Goal: Task Accomplishment & Management: Manage account settings

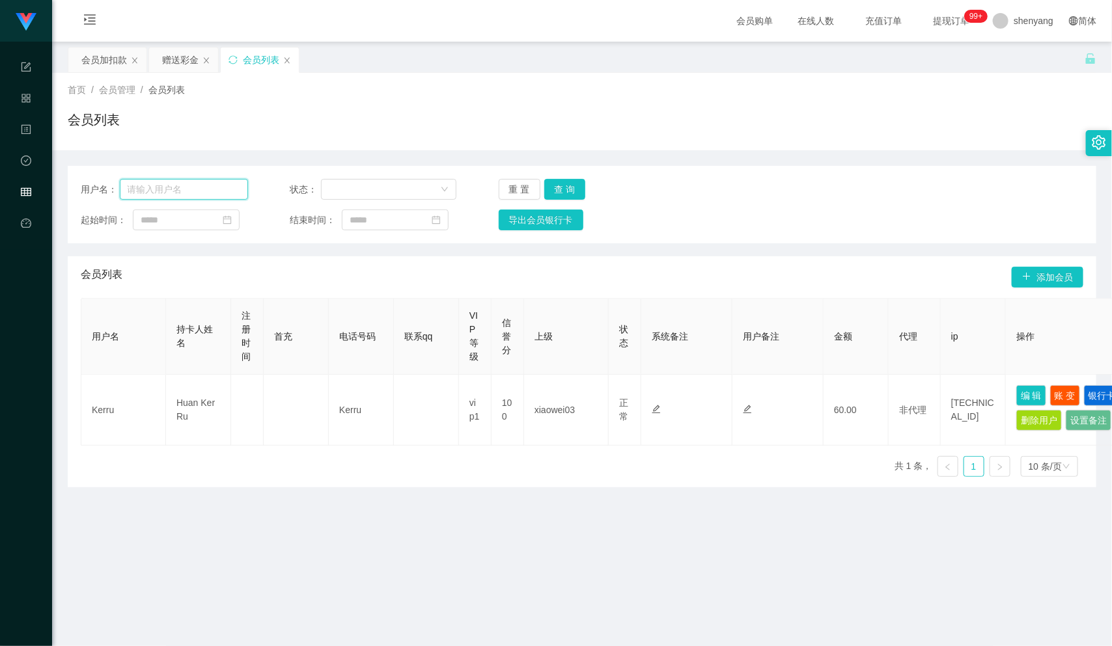
click at [172, 195] on input "text" at bounding box center [184, 189] width 128 height 21
paste input "Alexchin96"
type input "Alexchin96"
click at [558, 182] on button "查 询" at bounding box center [565, 189] width 42 height 21
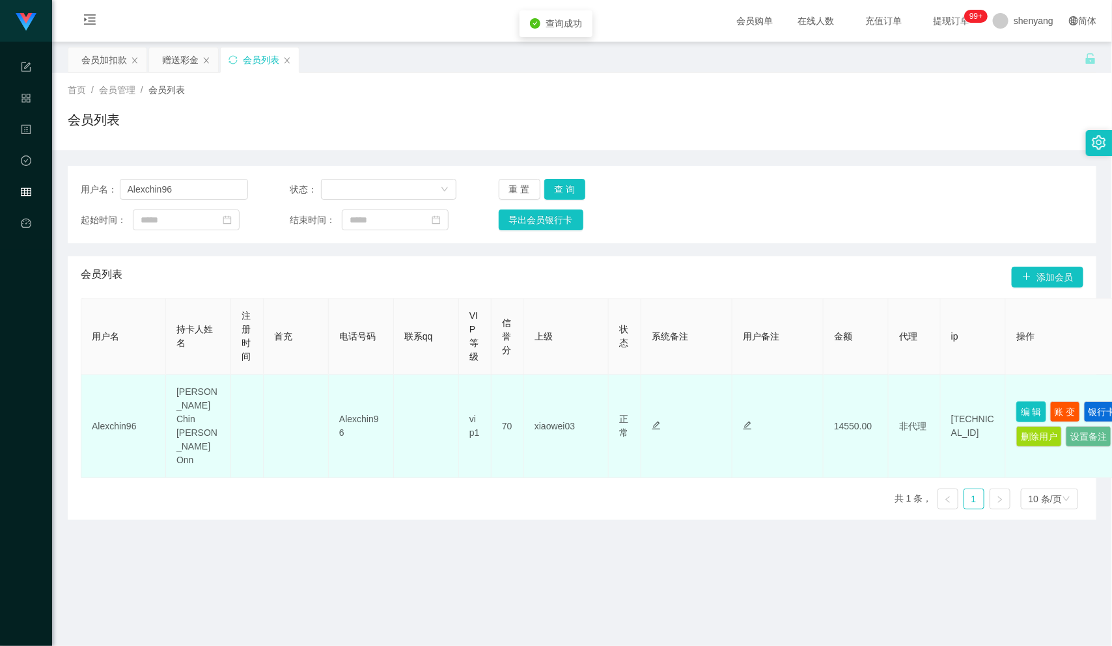
click at [1024, 402] on button "编 辑" at bounding box center [1031, 412] width 30 height 21
type input "Alexchin96"
type input "[PERSON_NAME] Chin [PERSON_NAME] Onn"
type input "70"
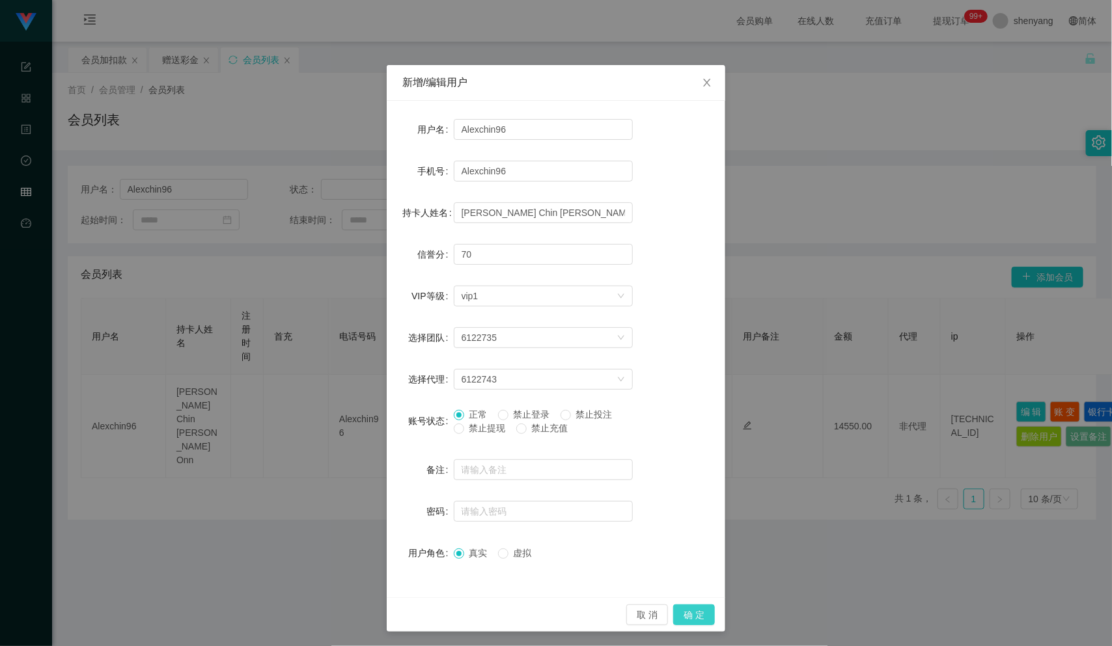
click at [683, 615] on button "确 定" at bounding box center [694, 615] width 42 height 21
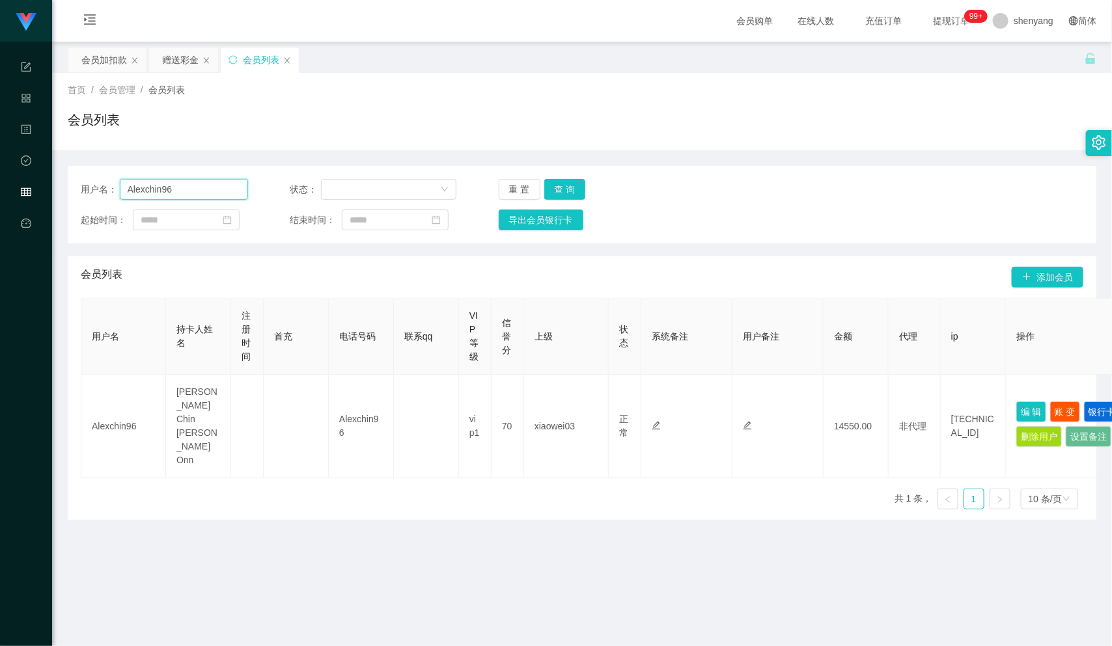
drag, startPoint x: 191, startPoint y: 189, endPoint x: 123, endPoint y: 186, distance: 68.4
click at [123, 186] on input "Alexchin96" at bounding box center [184, 189] width 128 height 21
click at [163, 194] on input "text" at bounding box center [184, 189] width 128 height 21
paste input "Alexchin96"
type input "Alexchin96"
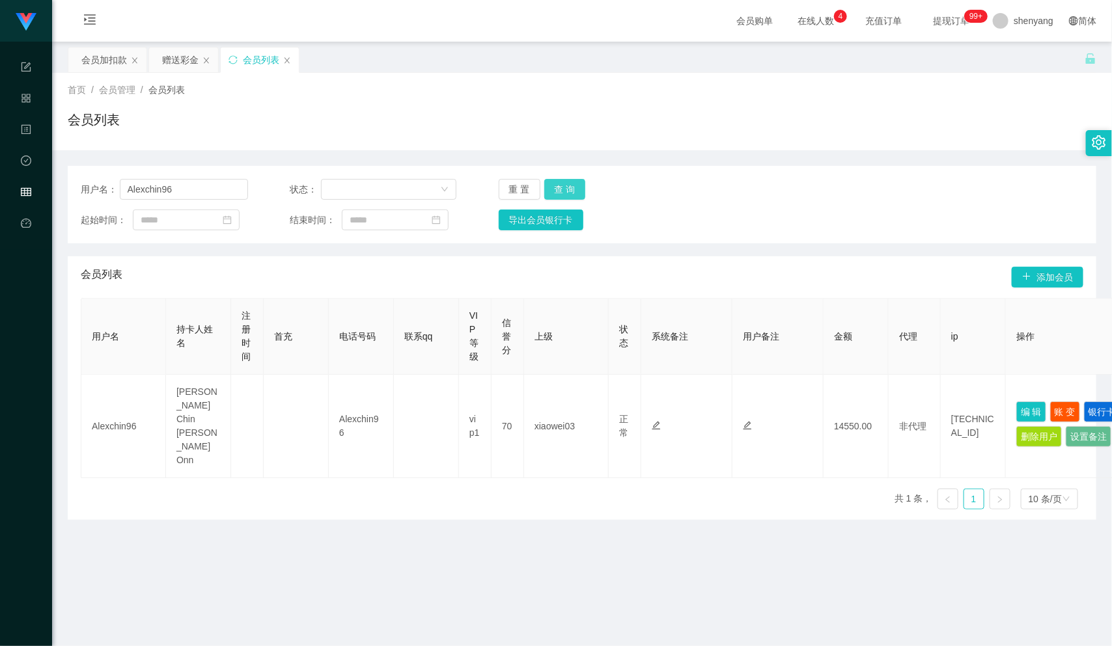
click at [560, 189] on button "查 询" at bounding box center [565, 189] width 42 height 21
click at [1032, 402] on button "编 辑" at bounding box center [1031, 412] width 30 height 21
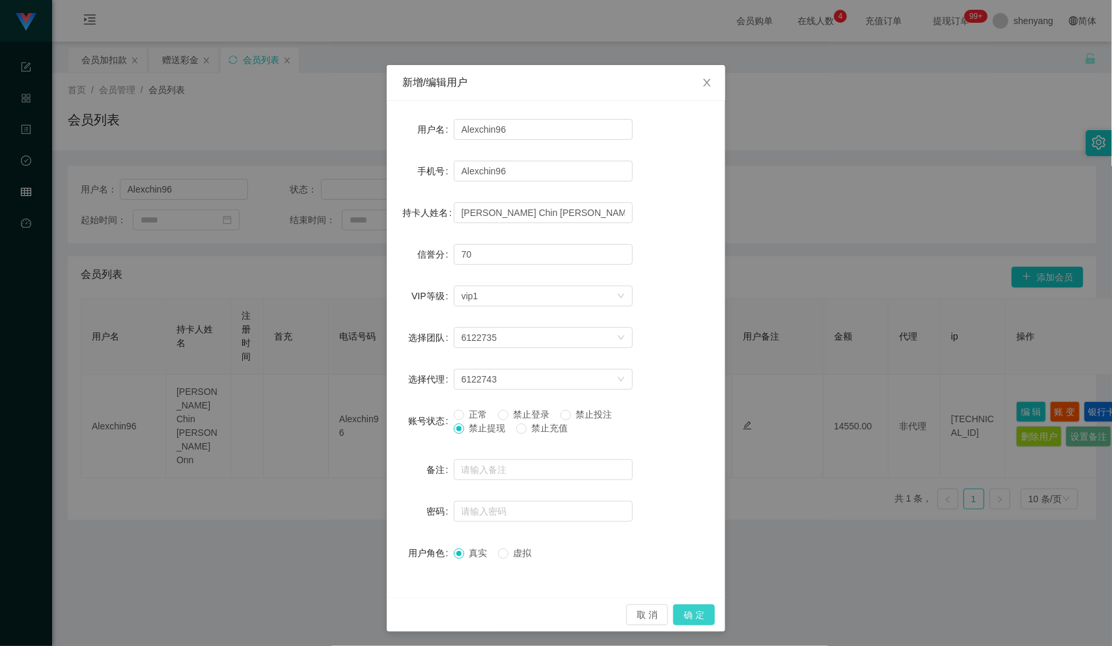
click at [693, 607] on button "确 定" at bounding box center [694, 615] width 42 height 21
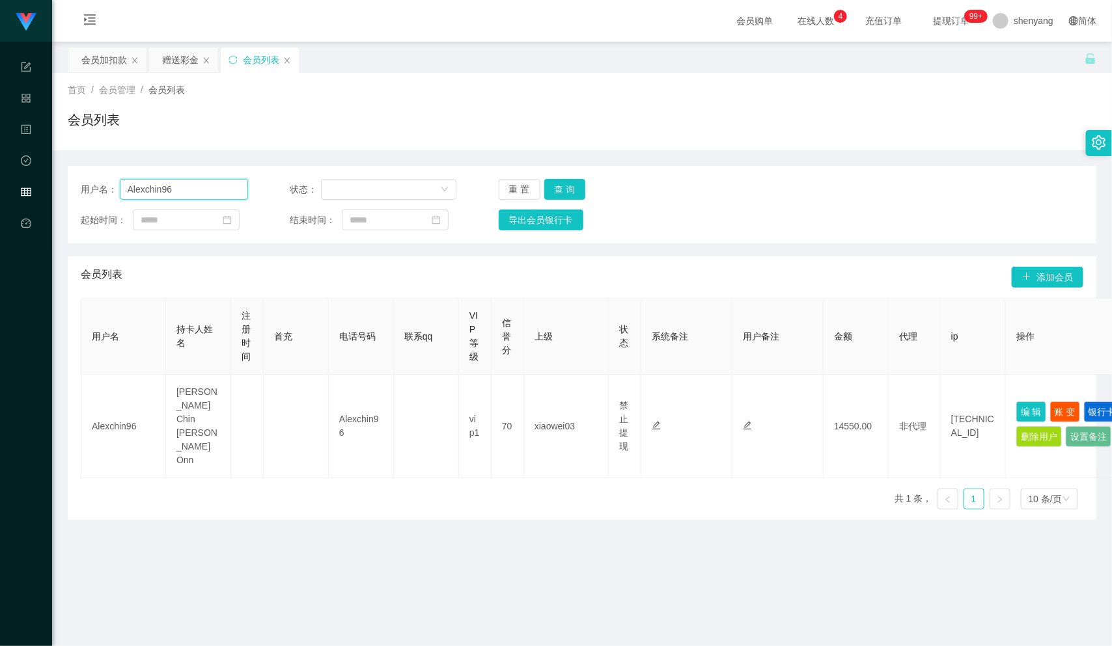
drag, startPoint x: 184, startPoint y: 182, endPoint x: 71, endPoint y: 193, distance: 113.1
click at [68, 193] on div "用户名： Alexchin96 状态： 重 置 查 询 起始时间： 结束时间： 导出会员银行卡" at bounding box center [582, 204] width 1028 height 77
paste input "wilsonlooi98"
type input "wilsonlooi98"
click at [553, 187] on button "查 询" at bounding box center [565, 189] width 42 height 21
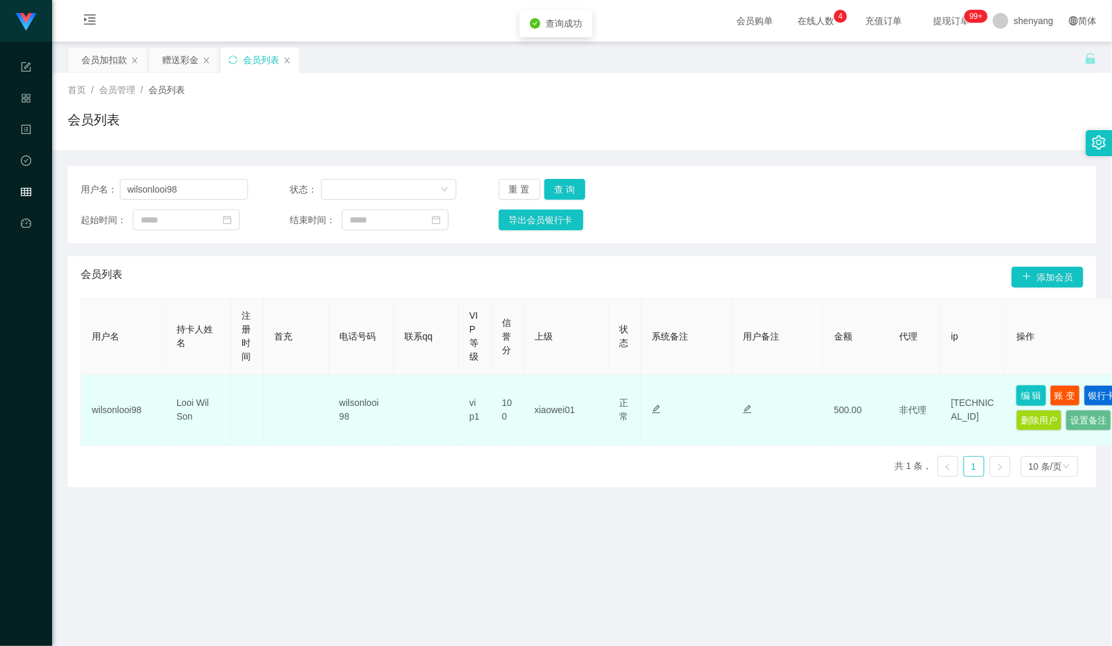
click at [1031, 395] on button "编 辑" at bounding box center [1031, 395] width 30 height 21
type input "wilsonlooi98"
type input "Looi Wil Son"
type input "100"
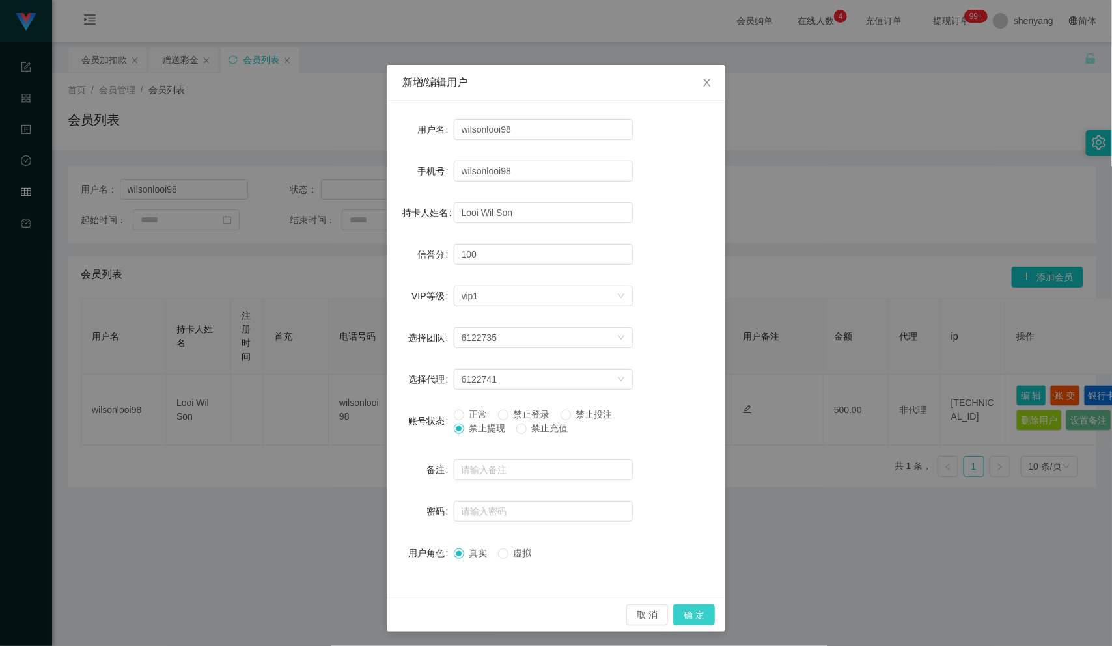
click at [683, 610] on button "确 定" at bounding box center [694, 615] width 42 height 21
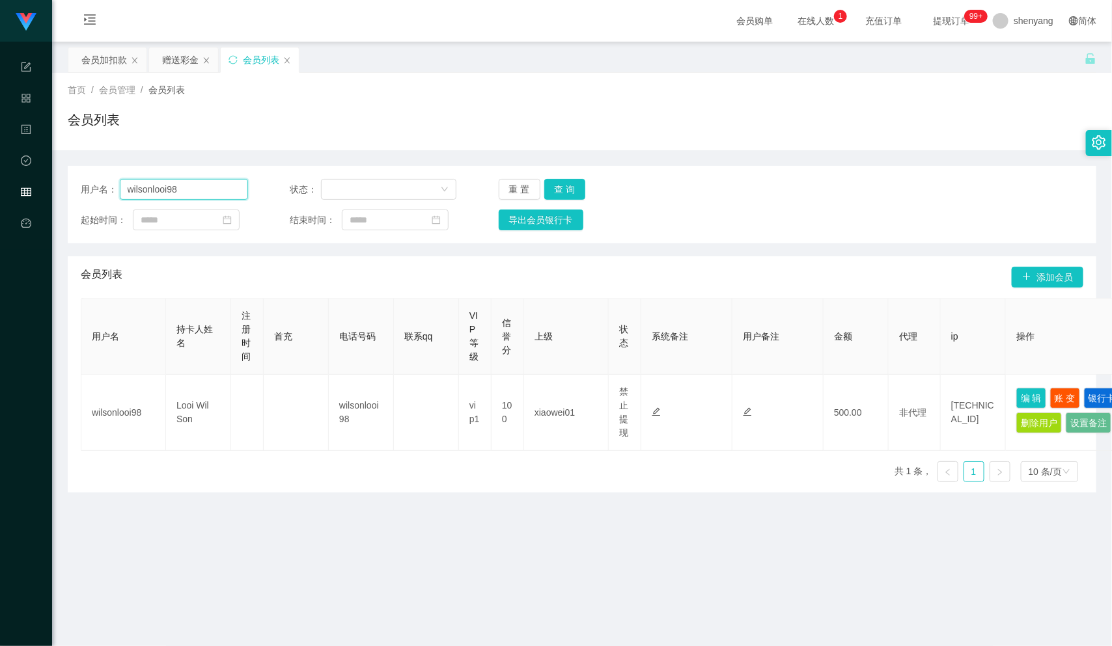
drag, startPoint x: 180, startPoint y: 186, endPoint x: 110, endPoint y: 193, distance: 70.7
click at [110, 193] on div "用户名： wilsonlooi98" at bounding box center [164, 189] width 167 height 21
paste input "kenchua1926"
type input "kenchua1926"
click at [554, 184] on button "查 询" at bounding box center [565, 189] width 42 height 21
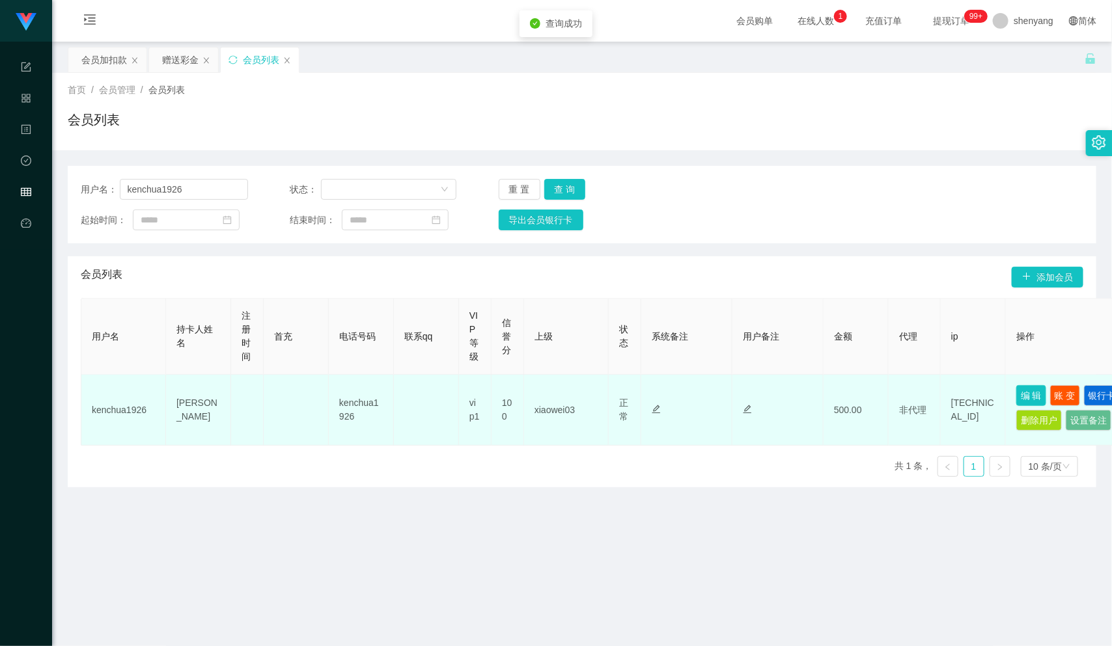
click at [1021, 397] on button "编 辑" at bounding box center [1031, 395] width 30 height 21
type input "kenchua1926"
type input "[PERSON_NAME]"
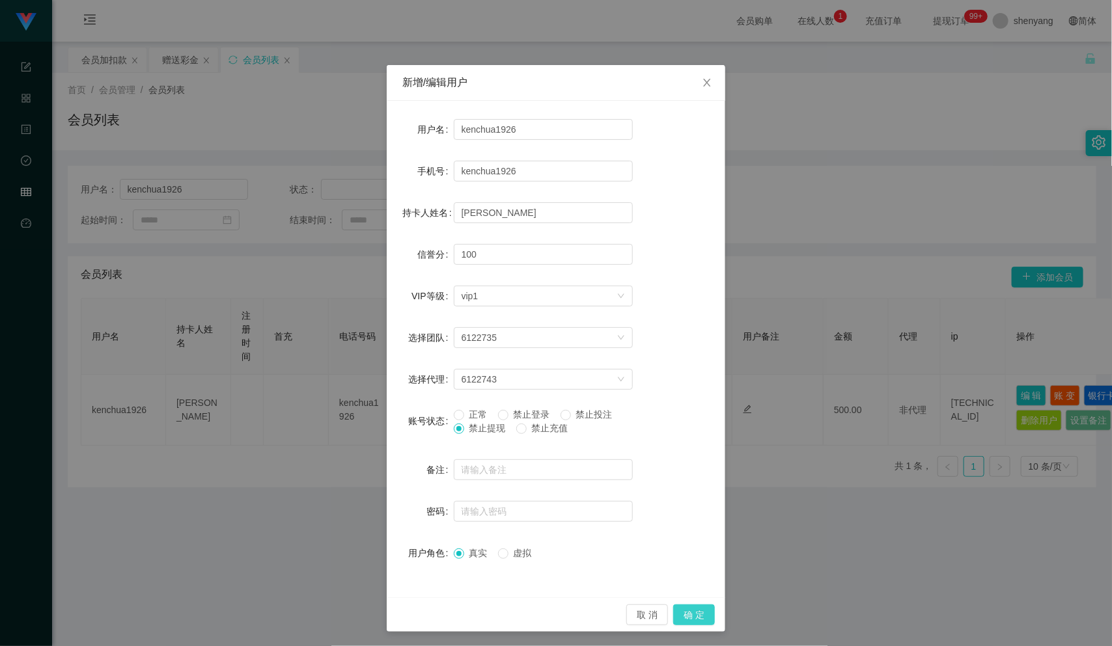
click at [690, 613] on button "确 定" at bounding box center [694, 615] width 42 height 21
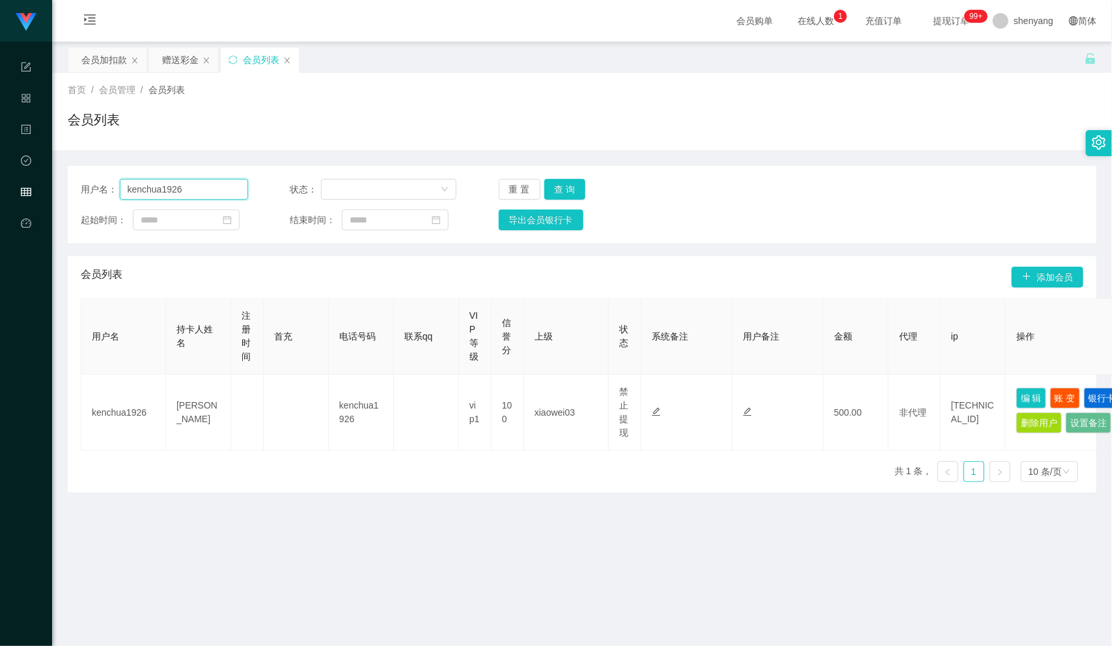
drag, startPoint x: 204, startPoint y: 195, endPoint x: 102, endPoint y: 188, distance: 101.8
click at [102, 188] on div "用户名： kenchua1926" at bounding box center [164, 189] width 167 height 21
paste input "ttracytai94"
type input "ttracytai94"
click at [560, 187] on button "查 询" at bounding box center [565, 189] width 42 height 21
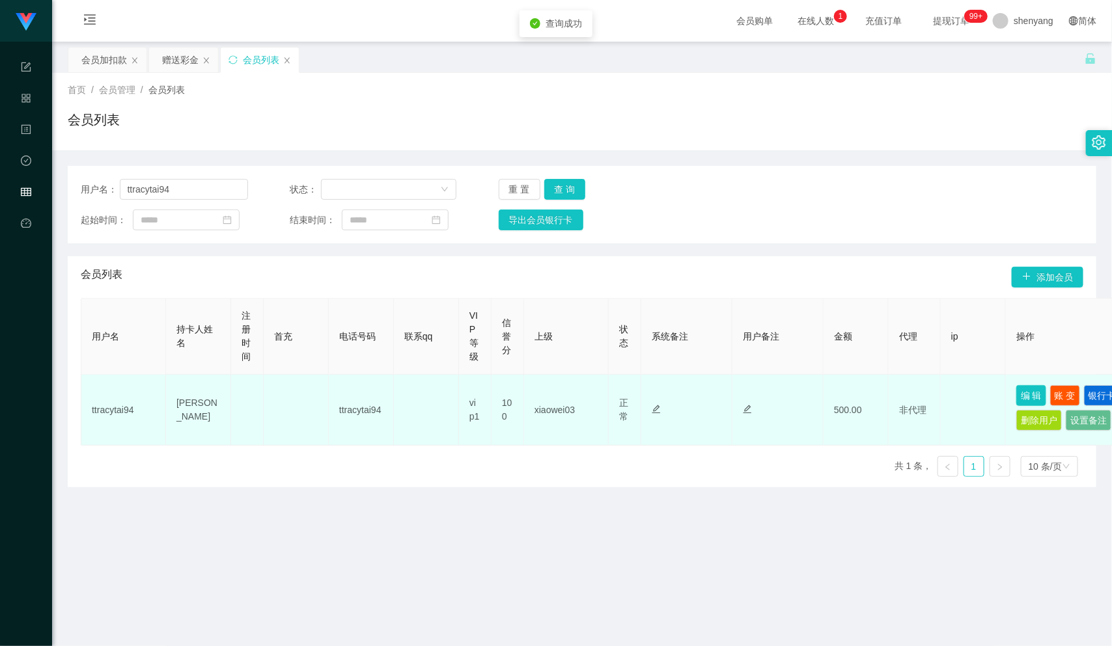
click at [1026, 389] on button "编 辑" at bounding box center [1031, 395] width 30 height 21
type input "ttracytai94"
type input "[PERSON_NAME]"
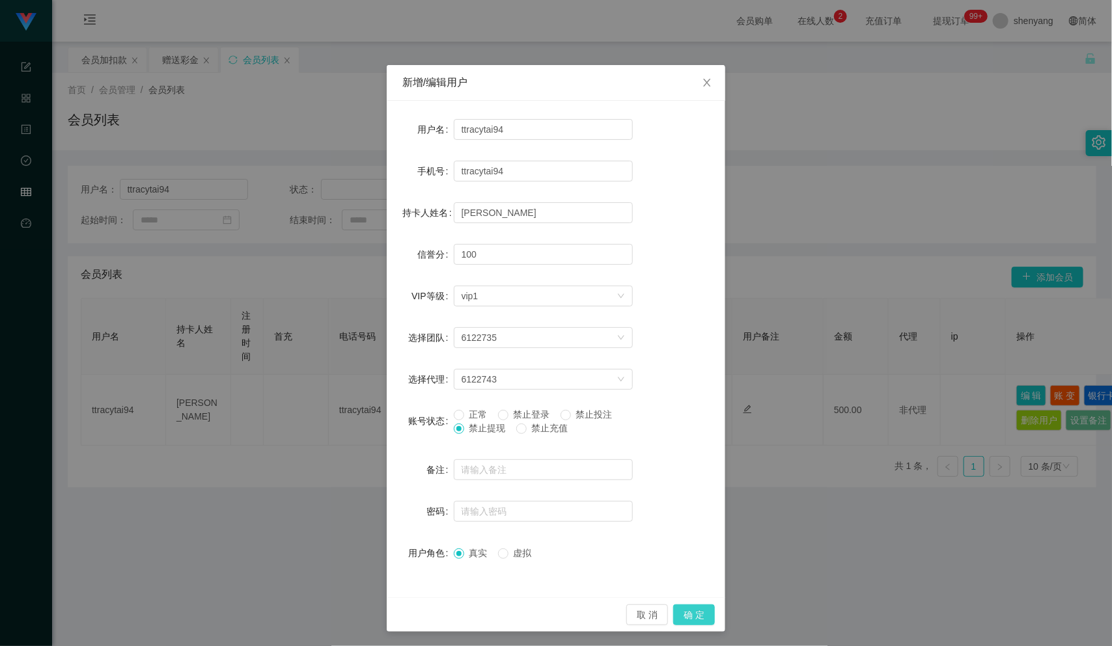
click at [684, 609] on button "确 定" at bounding box center [694, 615] width 42 height 21
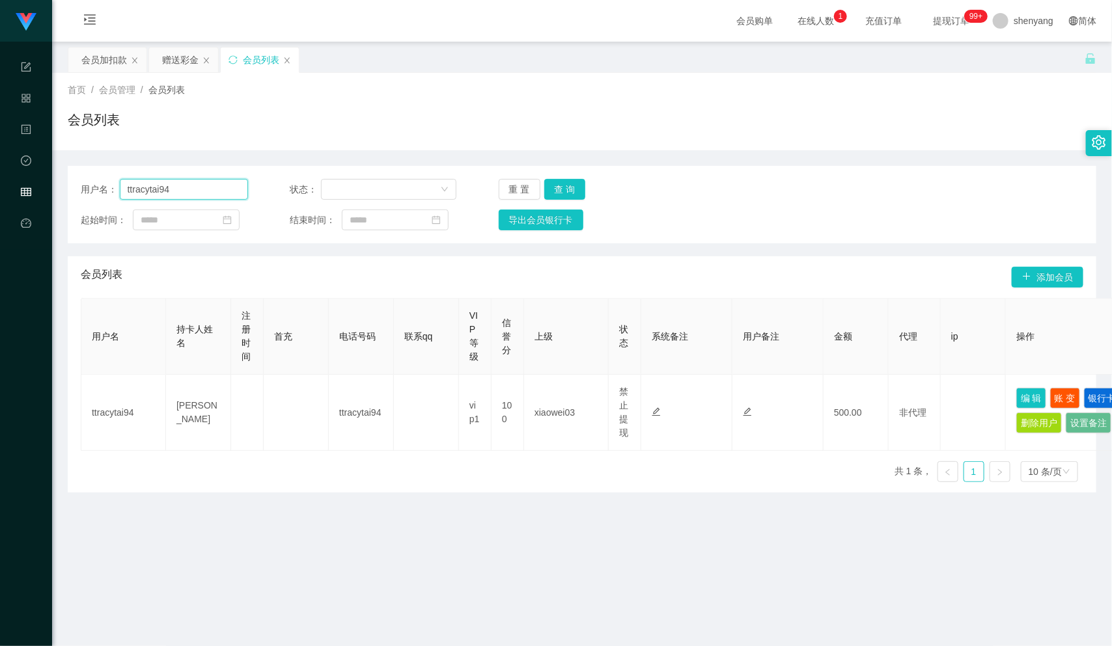
drag, startPoint x: 180, startPoint y: 188, endPoint x: 117, endPoint y: 191, distance: 62.6
click at [117, 191] on div "用户名： ttracytai94" at bounding box center [164, 189] width 167 height 21
click at [186, 184] on input "text" at bounding box center [184, 189] width 128 height 21
paste input "Felixloh"
type input "Felixloh"
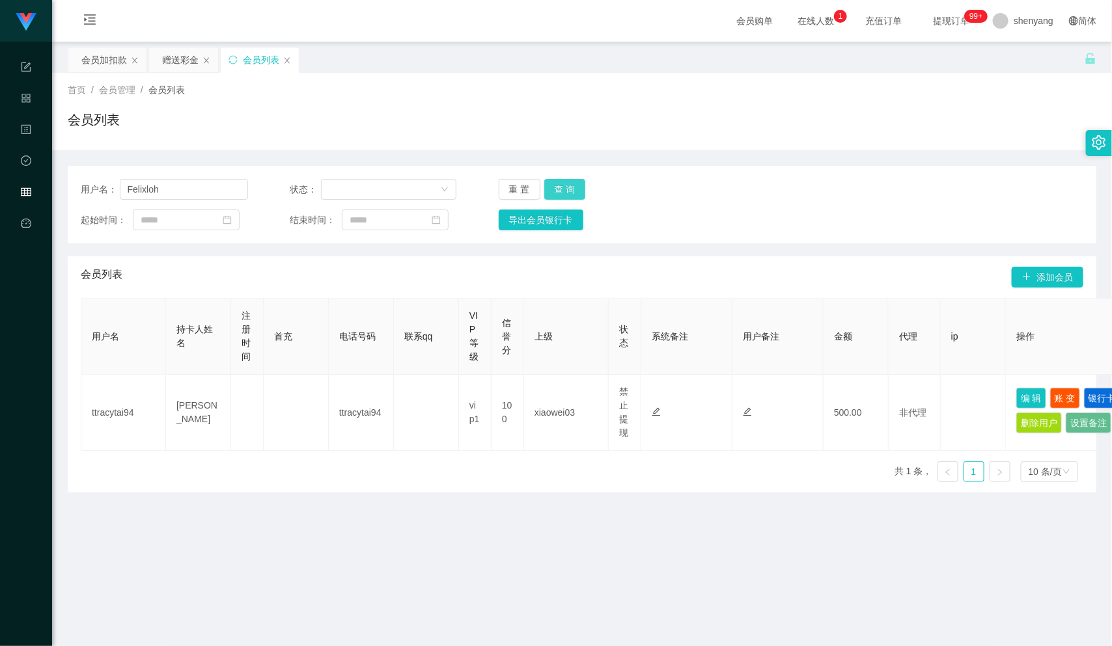
click at [563, 180] on button "查 询" at bounding box center [565, 189] width 42 height 21
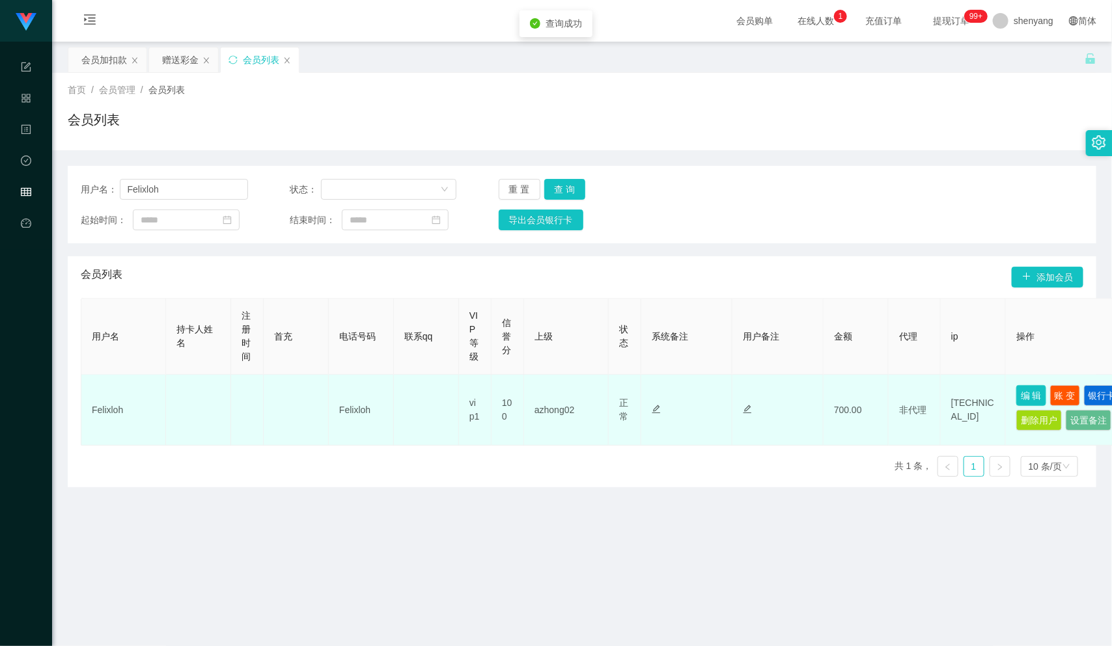
click at [1031, 397] on button "编 辑" at bounding box center [1031, 395] width 30 height 21
type input "Felixloh"
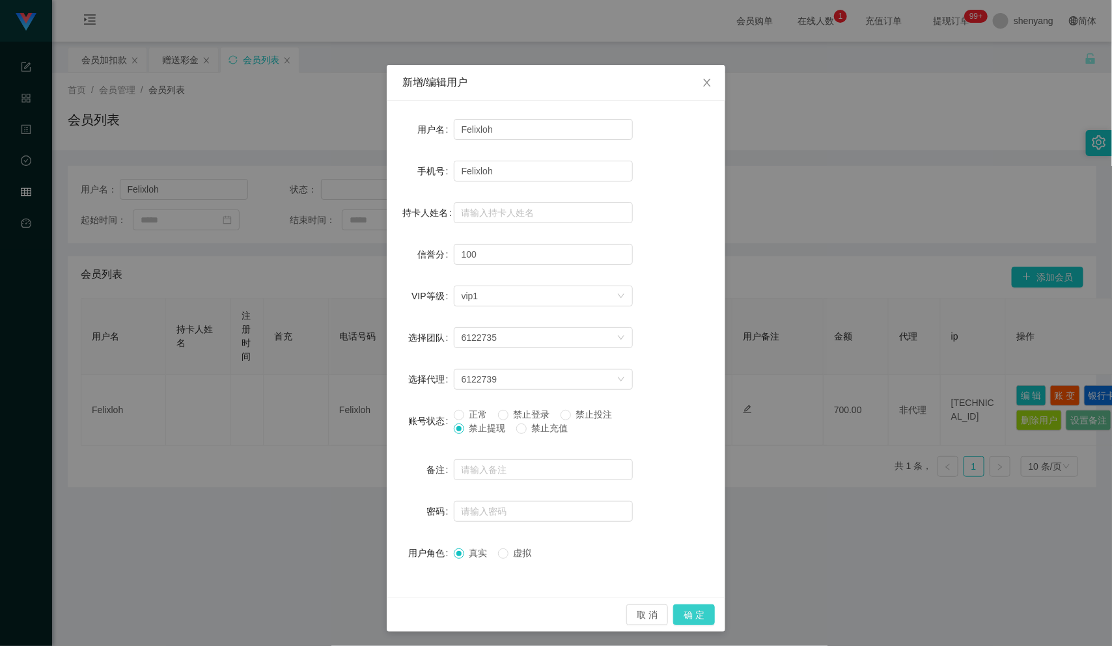
click at [687, 619] on button "确 定" at bounding box center [694, 615] width 42 height 21
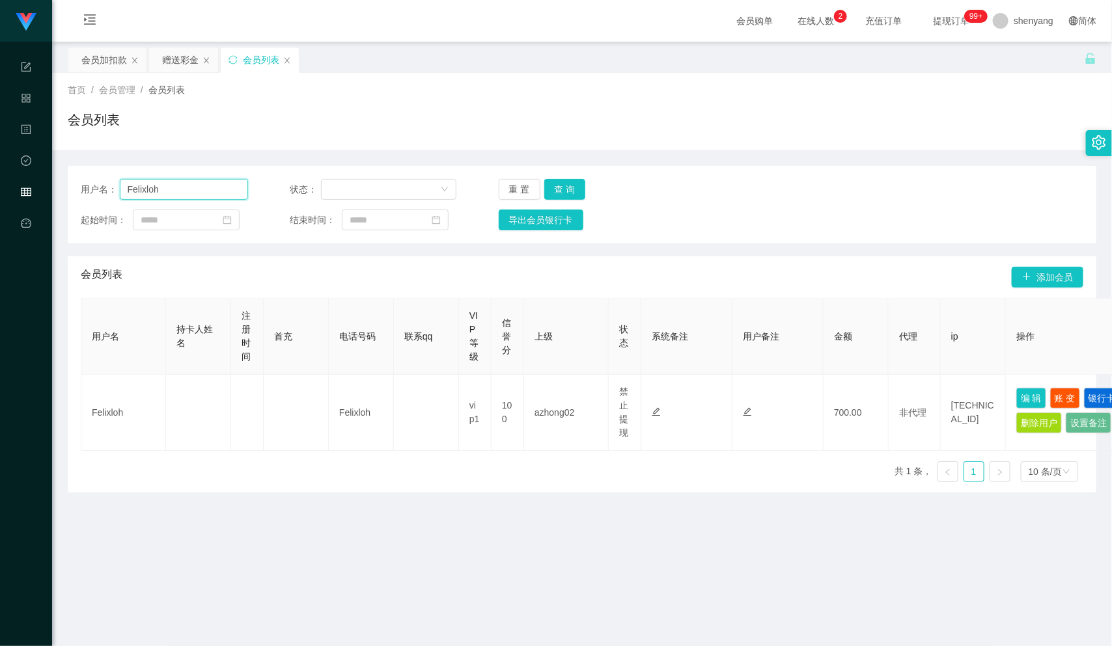
drag, startPoint x: 161, startPoint y: 185, endPoint x: 115, endPoint y: 191, distance: 45.9
click at [100, 189] on div "用户名： [PERSON_NAME]" at bounding box center [164, 189] width 167 height 21
click at [110, 62] on div "会员加扣款" at bounding box center [104, 60] width 46 height 25
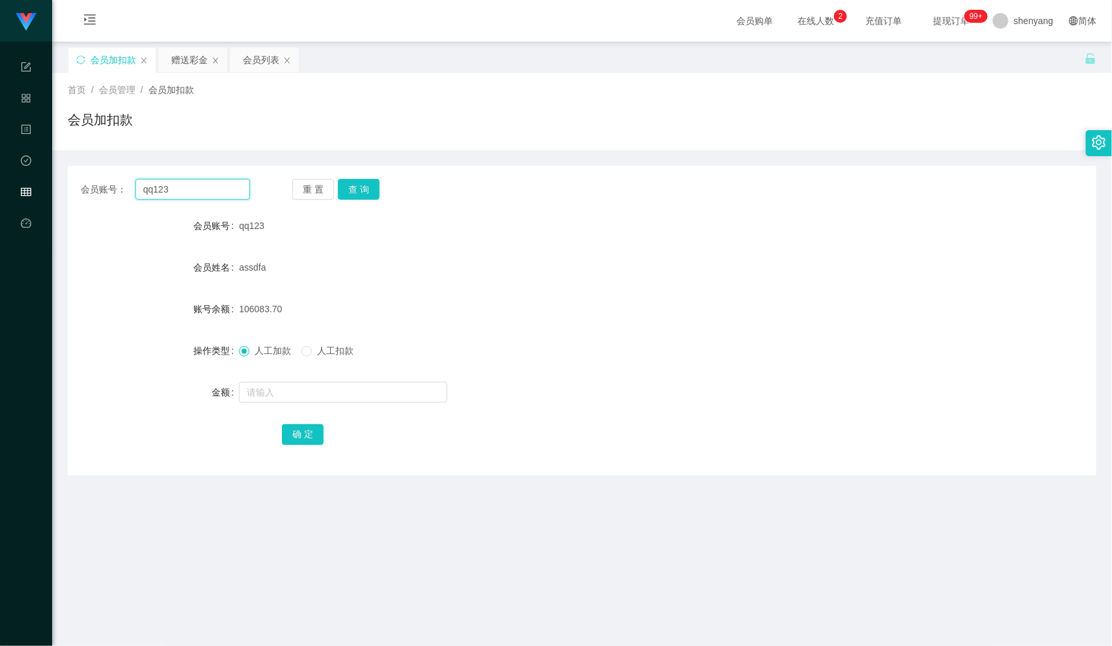
drag, startPoint x: 191, startPoint y: 189, endPoint x: 117, endPoint y: 193, distance: 74.3
click at [117, 193] on div "会员账号： qq123" at bounding box center [165, 189] width 169 height 21
paste input "Felixloh"
type input "Felixloh"
click at [359, 184] on button "查 询" at bounding box center [359, 189] width 42 height 21
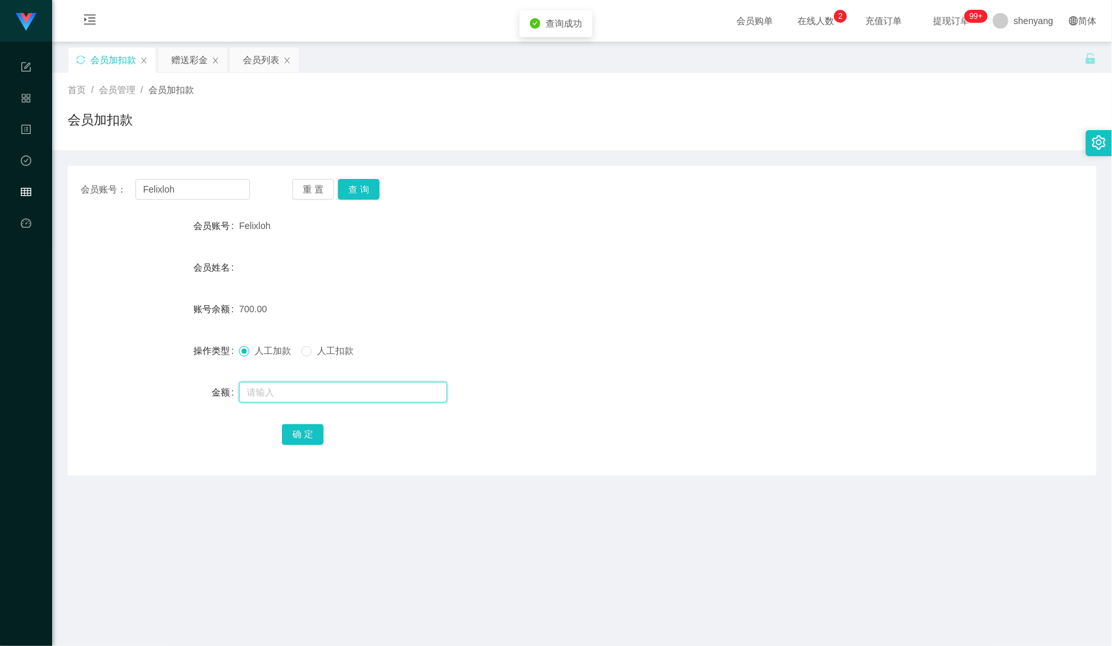
click at [273, 390] on input "text" at bounding box center [343, 392] width 208 height 21
type input "3000"
click at [294, 435] on button "确 定" at bounding box center [303, 434] width 42 height 21
click at [267, 53] on div "会员列表" at bounding box center [261, 60] width 36 height 25
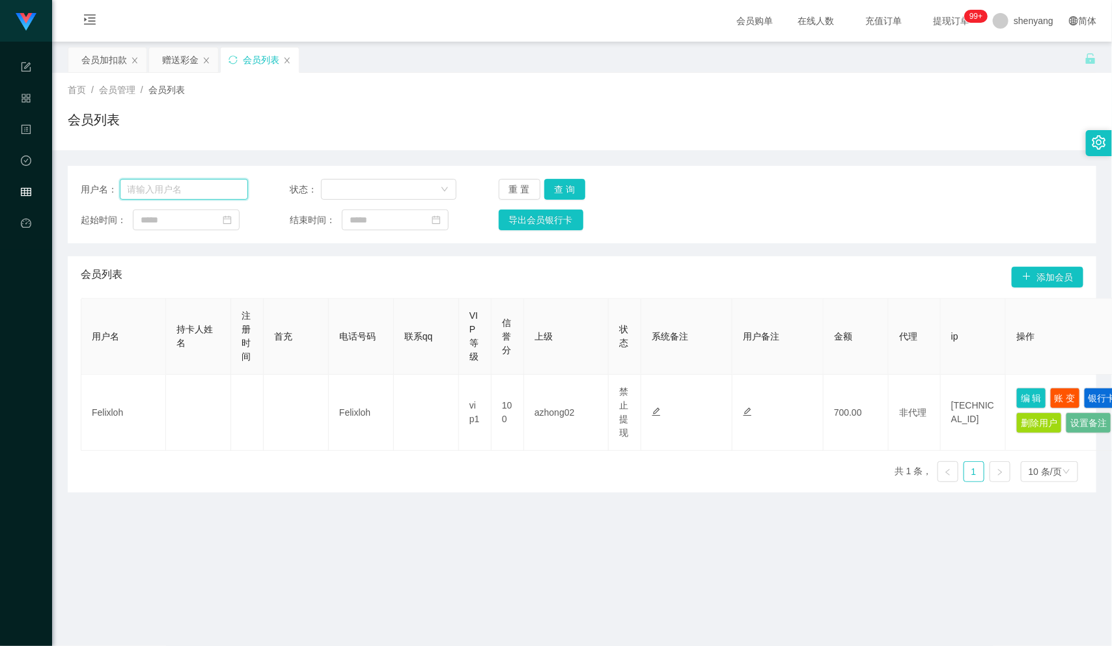
click at [178, 187] on input "text" at bounding box center [184, 189] width 128 height 21
paste input "0165145720"
type input "0165145720"
click at [559, 189] on button "查 询" at bounding box center [565, 189] width 42 height 21
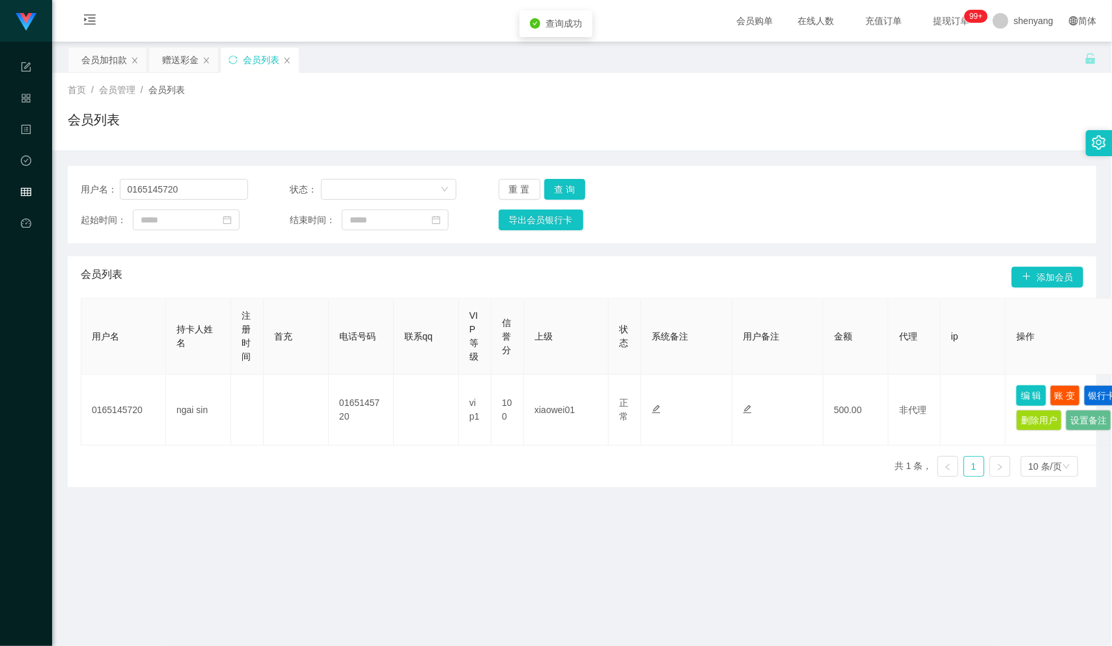
click at [1032, 389] on button "编 辑" at bounding box center [1031, 395] width 30 height 21
type input "0165145720"
type input "ngai sin"
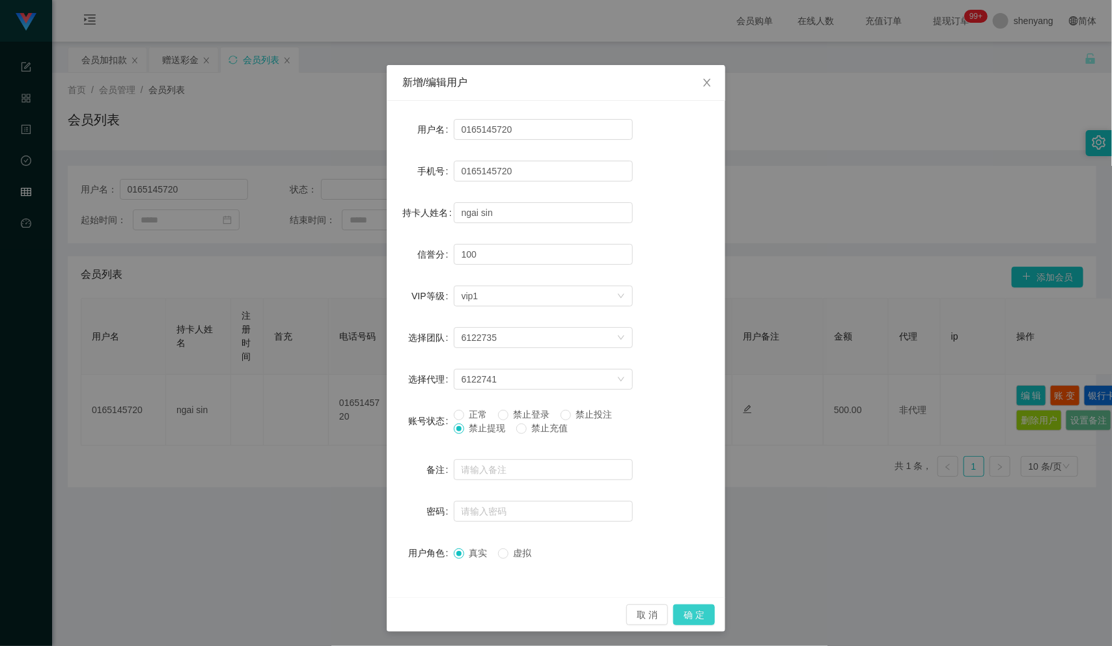
click at [690, 619] on button "确 定" at bounding box center [694, 615] width 42 height 21
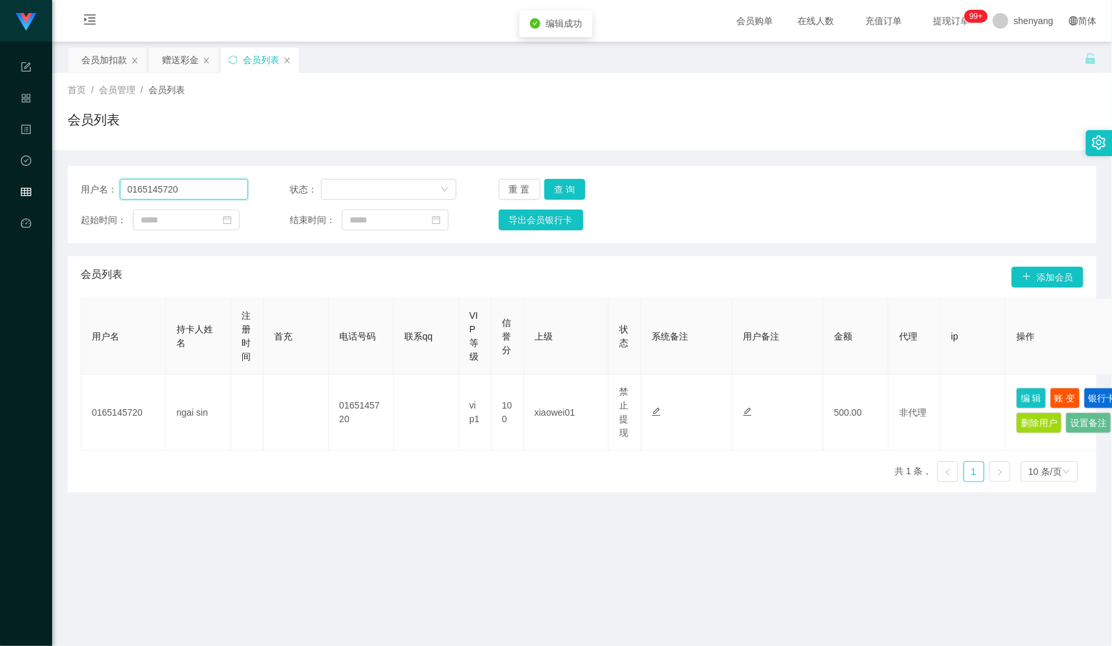
drag, startPoint x: 180, startPoint y: 196, endPoint x: 119, endPoint y: 191, distance: 61.3
click at [120, 191] on input "0165145720" at bounding box center [184, 189] width 128 height 21
click at [110, 57] on div "会员加扣款" at bounding box center [104, 60] width 46 height 25
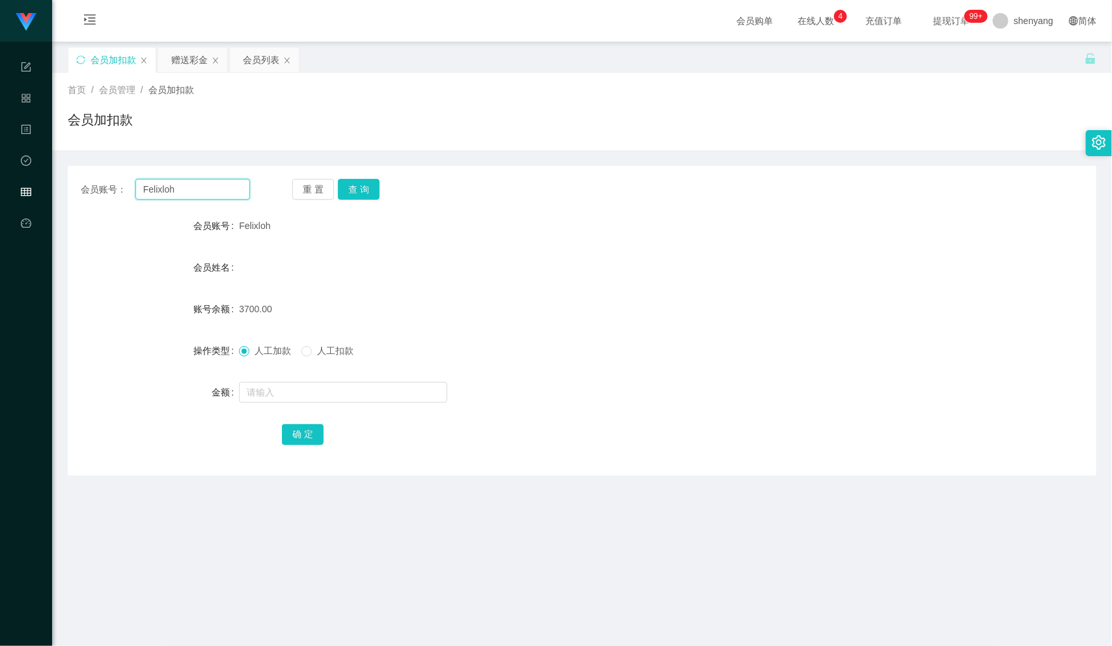
drag, startPoint x: 178, startPoint y: 192, endPoint x: 158, endPoint y: 189, distance: 19.7
click at [105, 190] on div "会员账号： [PERSON_NAME]" at bounding box center [165, 189] width 169 height 21
paste input "alvinchong323"
type input "alvinchong323"
click at [262, 387] on input "text" at bounding box center [343, 392] width 208 height 21
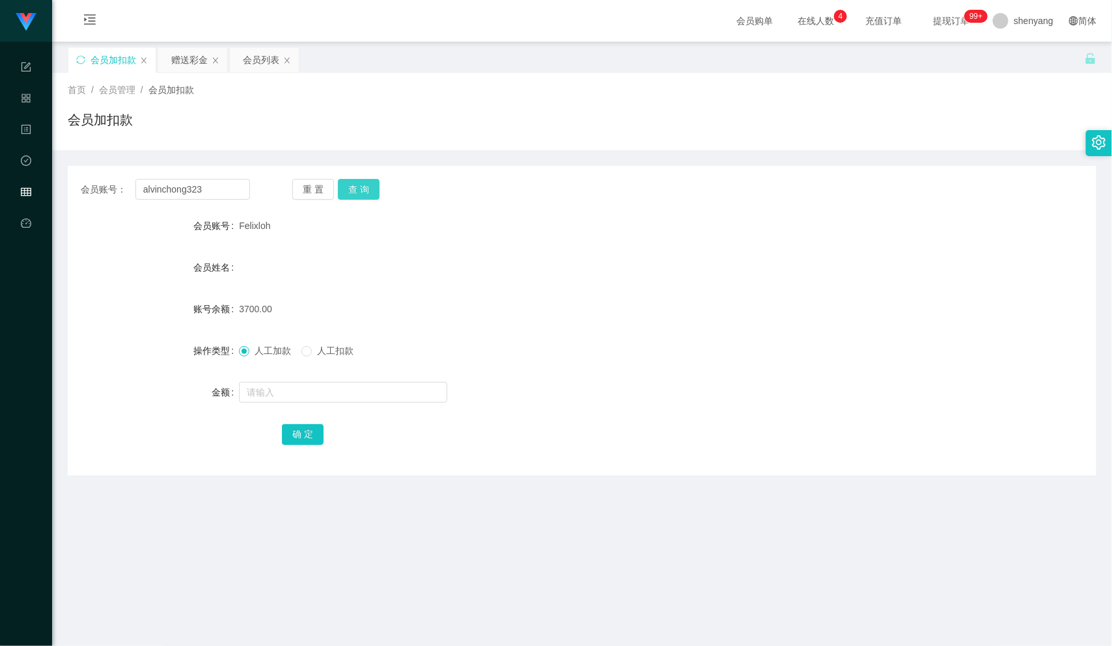
click at [362, 195] on button "查 询" at bounding box center [359, 189] width 42 height 21
drag, startPoint x: 266, startPoint y: 389, endPoint x: 273, endPoint y: 393, distance: 9.0
click at [266, 389] on input "text" at bounding box center [343, 392] width 208 height 21
type input "4830"
click at [299, 428] on button "确 定" at bounding box center [303, 434] width 42 height 21
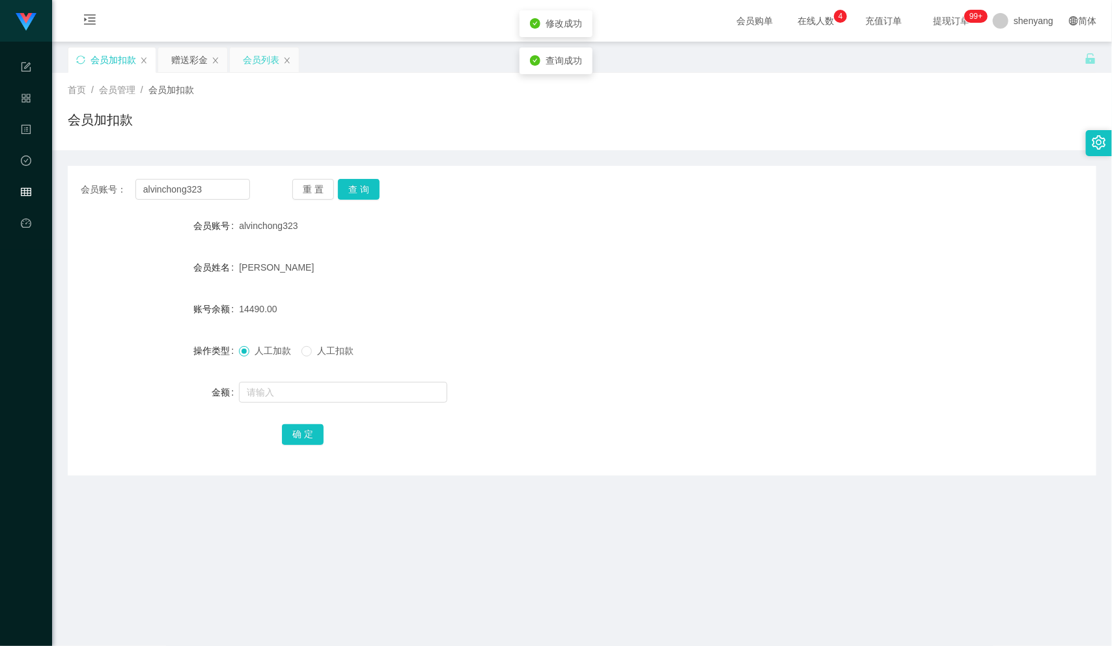
click at [262, 59] on div "会员列表" at bounding box center [261, 60] width 36 height 25
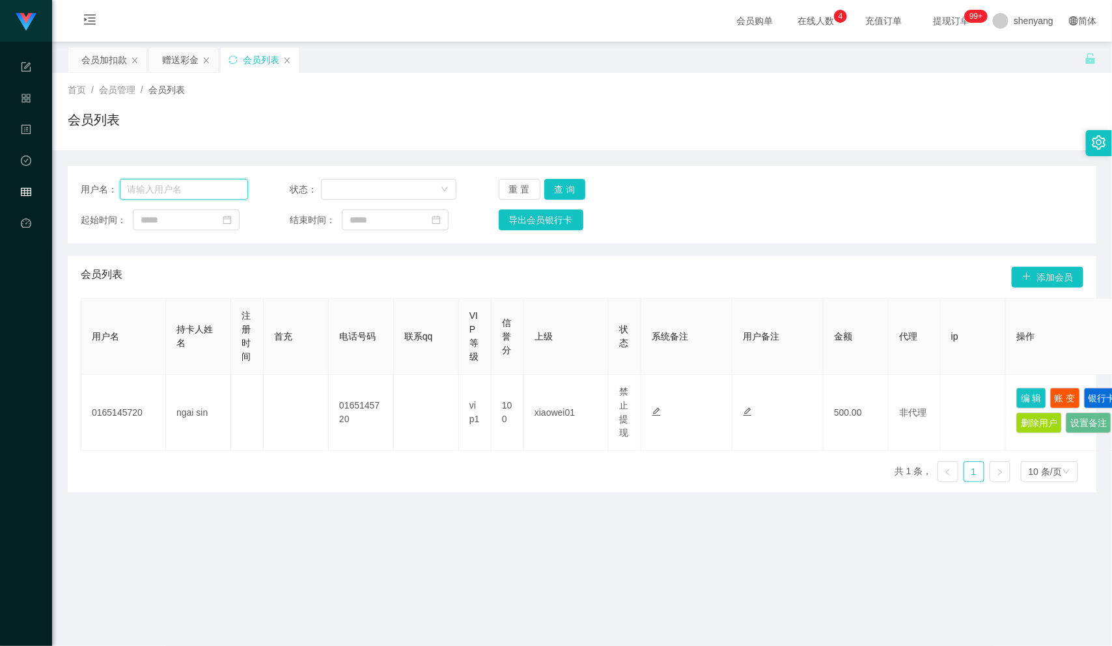
click at [182, 189] on input "text" at bounding box center [184, 189] width 128 height 21
paste input "alvinchong323"
type input "alvinchong323"
click at [558, 184] on button "查 询" at bounding box center [565, 189] width 42 height 21
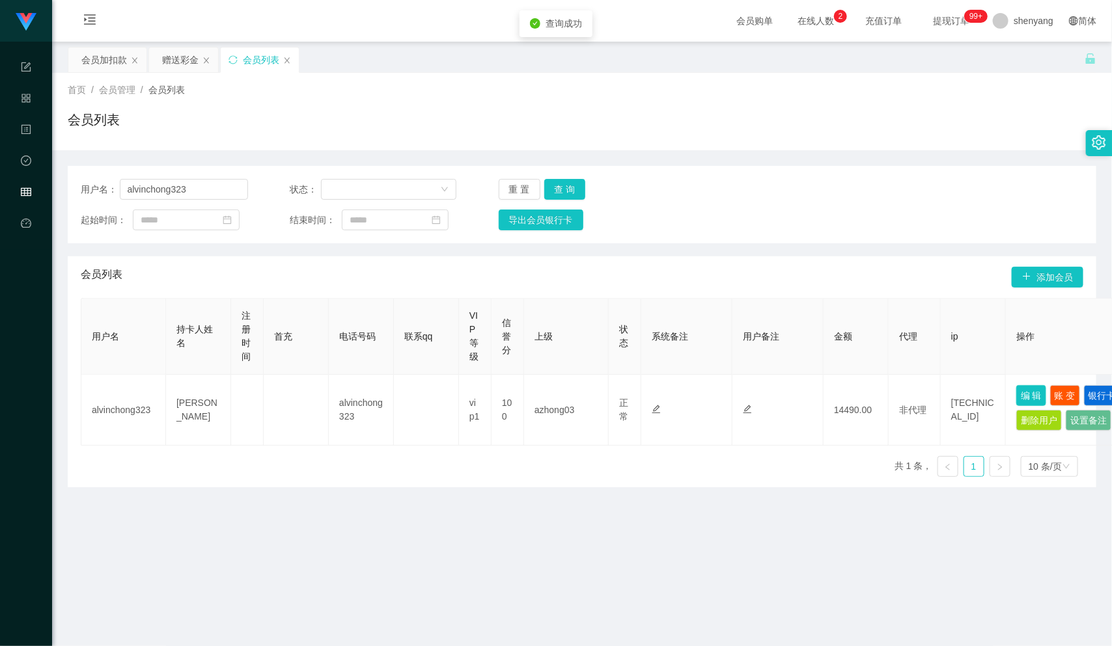
click at [1031, 392] on button "编 辑" at bounding box center [1031, 395] width 30 height 21
type input "alvinchong323"
type input "[PERSON_NAME]"
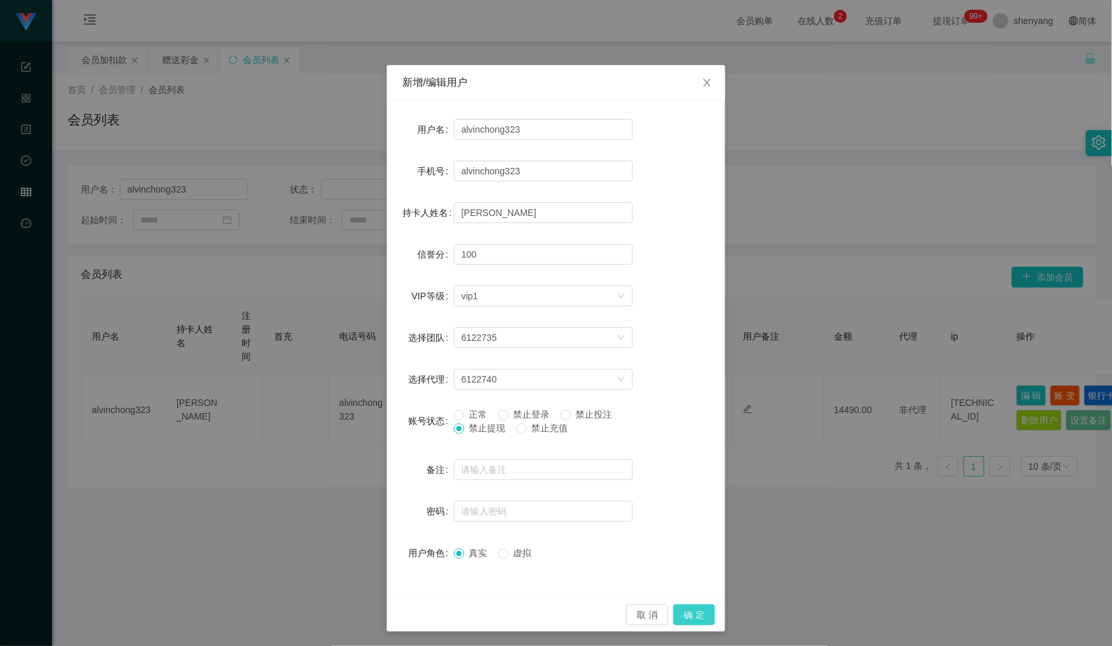
click at [692, 613] on button "确 定" at bounding box center [694, 615] width 42 height 21
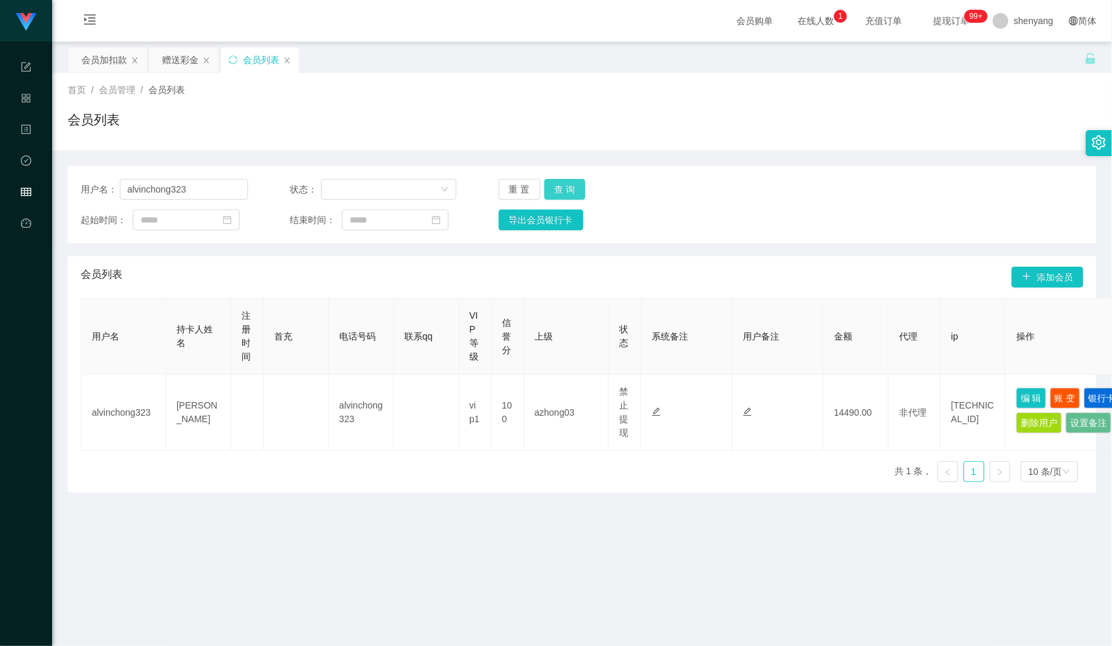
click at [558, 185] on button "查 询" at bounding box center [565, 189] width 42 height 21
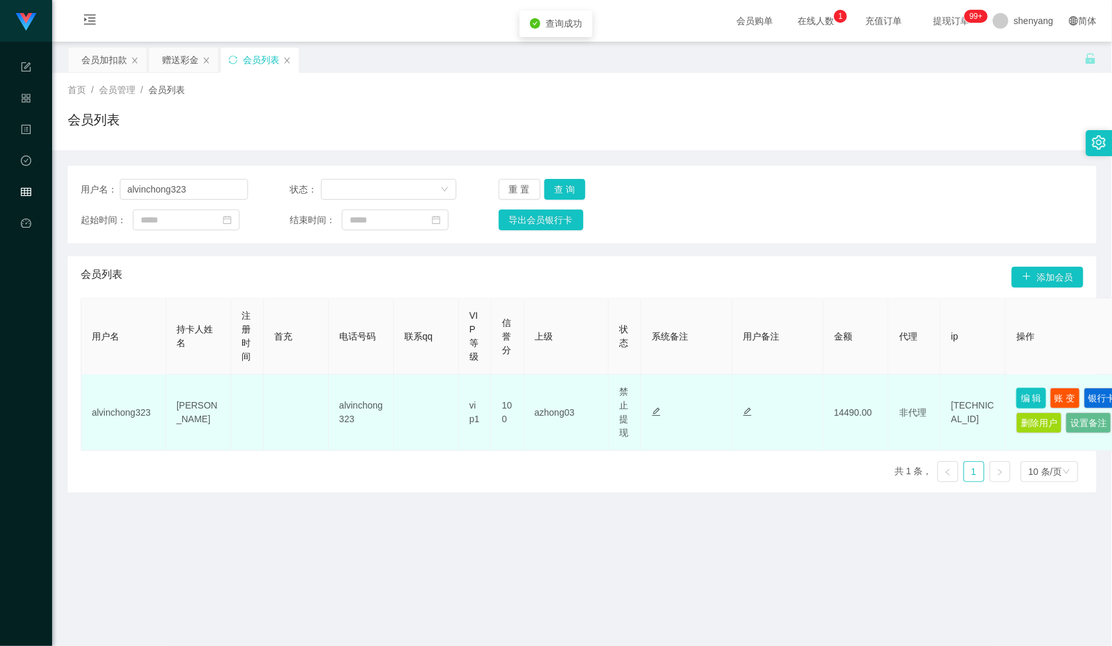
click at [1026, 392] on button "编 辑" at bounding box center [1031, 398] width 30 height 21
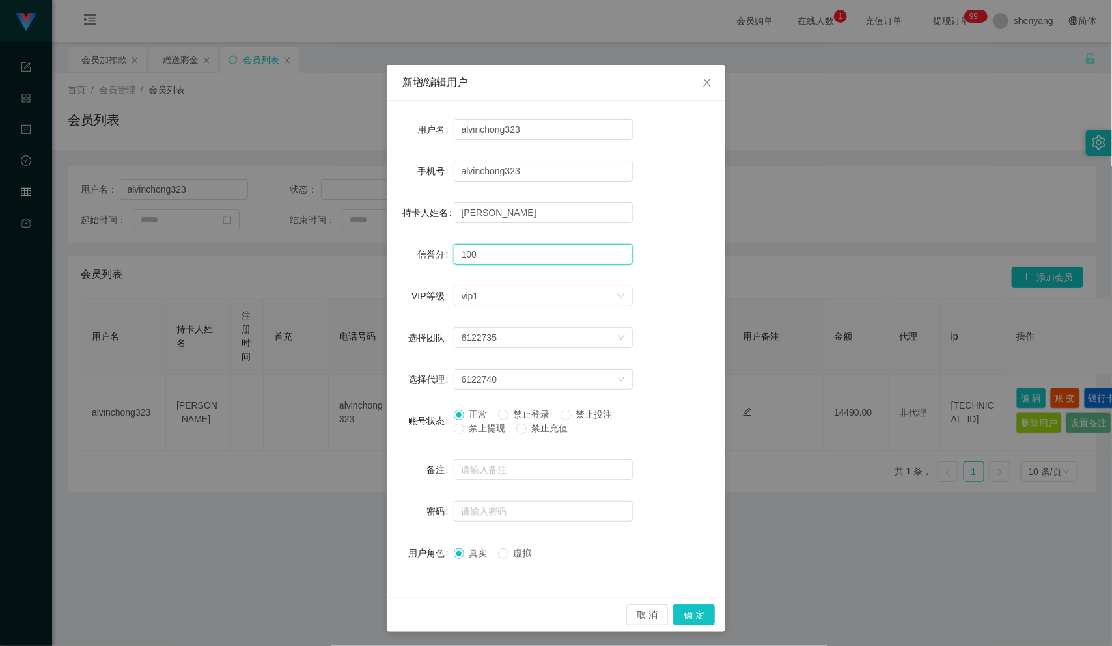
drag, startPoint x: 471, startPoint y: 256, endPoint x: 448, endPoint y: 256, distance: 23.4
click at [454, 256] on input "100" at bounding box center [543, 254] width 179 height 21
type input "70"
click at [688, 617] on button "确 定" at bounding box center [694, 615] width 42 height 21
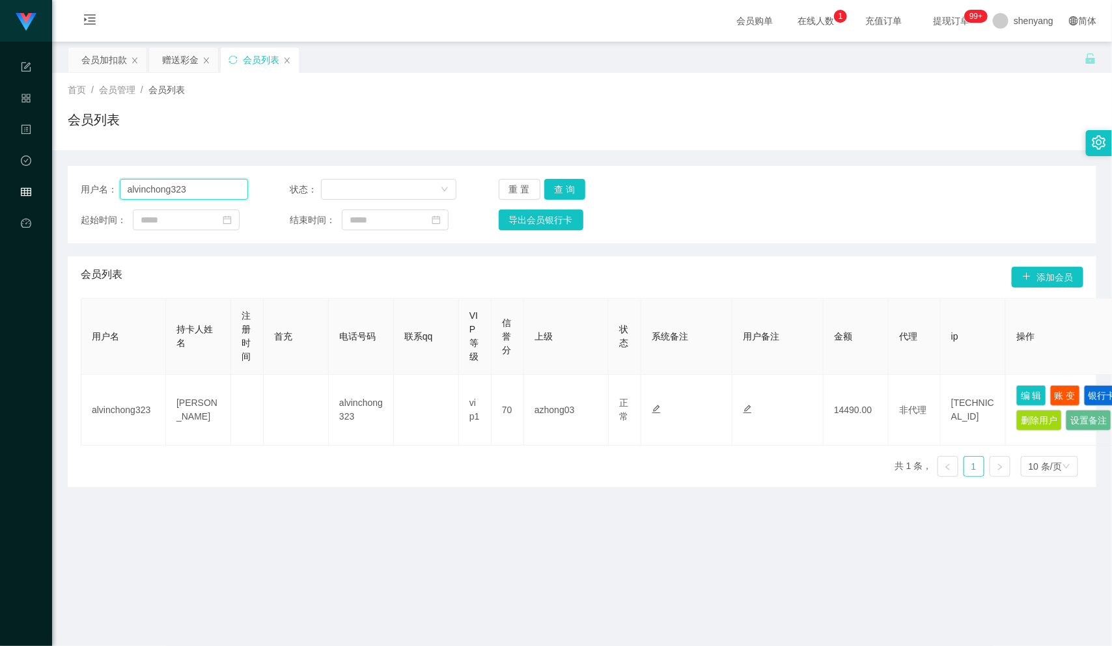
drag, startPoint x: 197, startPoint y: 186, endPoint x: 117, endPoint y: 193, distance: 80.4
click at [117, 193] on div "用户名： alvinchong323" at bounding box center [164, 189] width 167 height 21
click at [152, 187] on input "text" at bounding box center [184, 189] width 128 height 21
paste input "alvinchong323"
type input "alvinchong323"
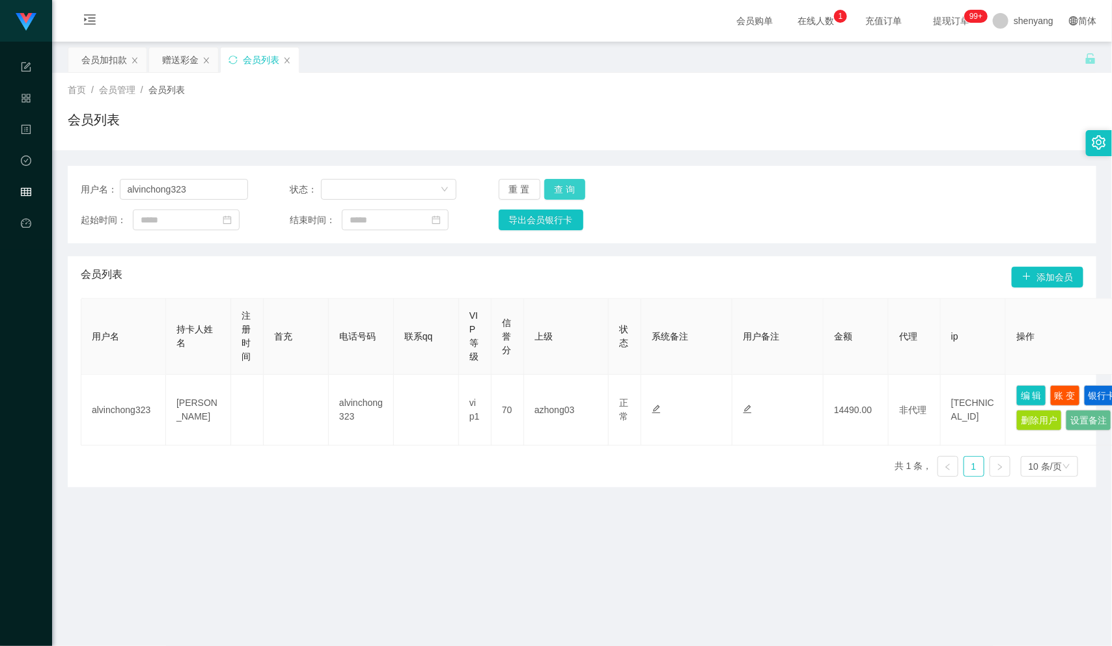
click at [562, 186] on button "查 询" at bounding box center [565, 189] width 42 height 21
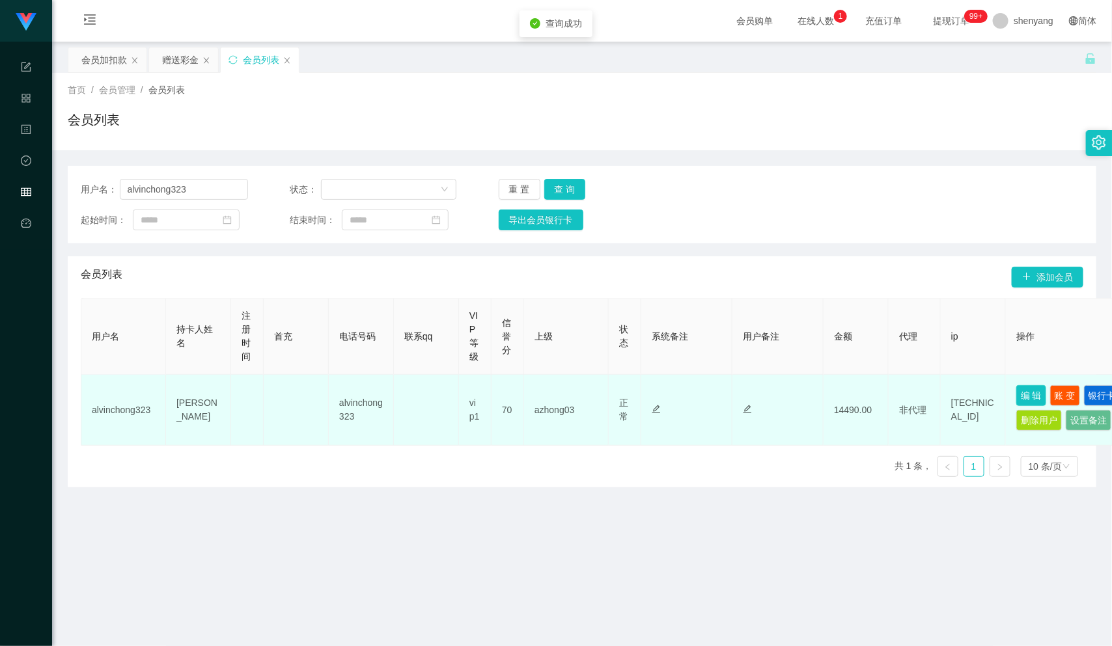
click at [1031, 394] on button "编 辑" at bounding box center [1031, 395] width 30 height 21
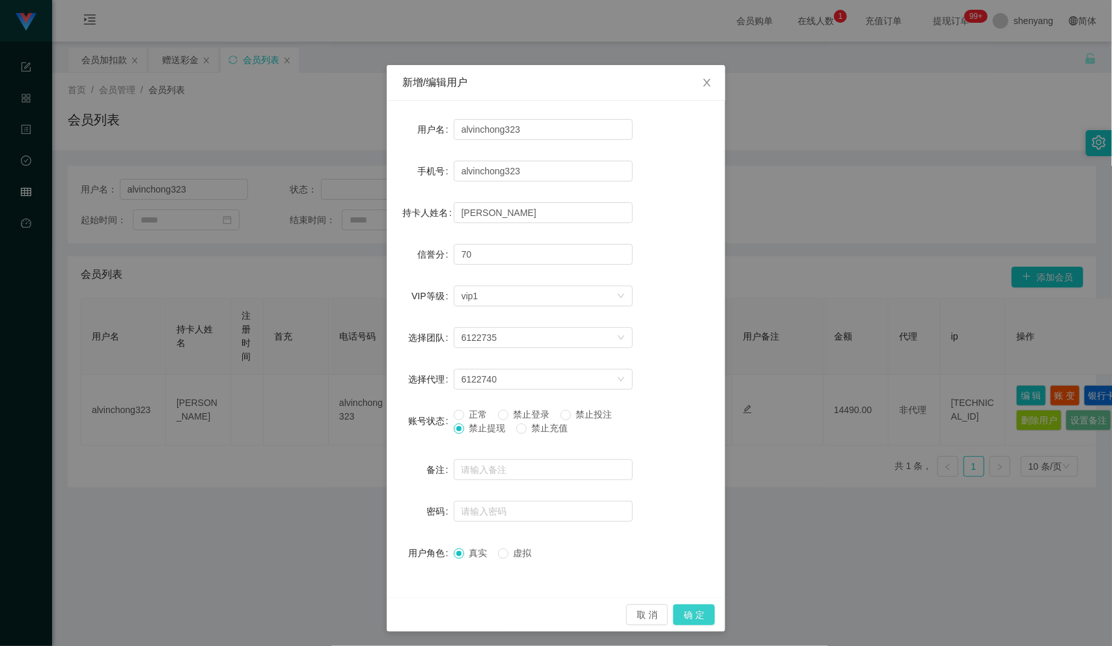
click at [697, 615] on button "确 定" at bounding box center [694, 615] width 42 height 21
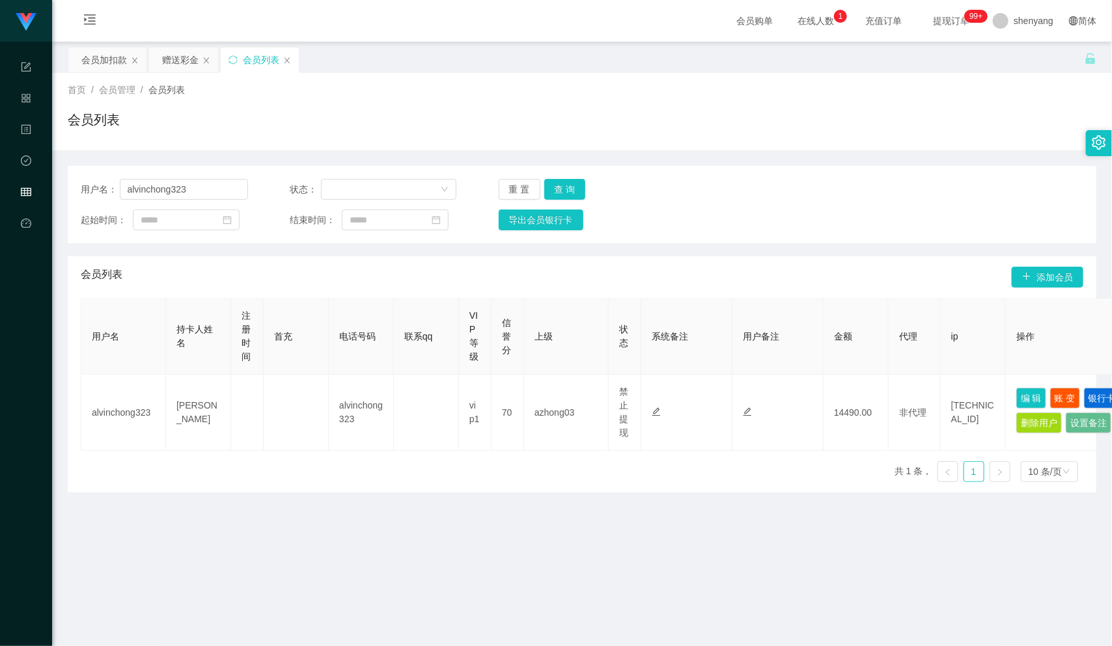
click at [660, 575] on main "关闭左侧 关闭右侧 关闭其它 刷新页面 会员加扣款 赠送彩金 会员列表 首页 / 会员管理 / 会员列表 / 会员列表 用户名： alvinchong323 …" at bounding box center [582, 412] width 1060 height 741
drag, startPoint x: 146, startPoint y: 184, endPoint x: 108, endPoint y: 184, distance: 38.4
click at [108, 184] on div "用户名： alvinchong323" at bounding box center [164, 189] width 167 height 21
click at [90, 57] on div "会员加扣款" at bounding box center [104, 60] width 46 height 25
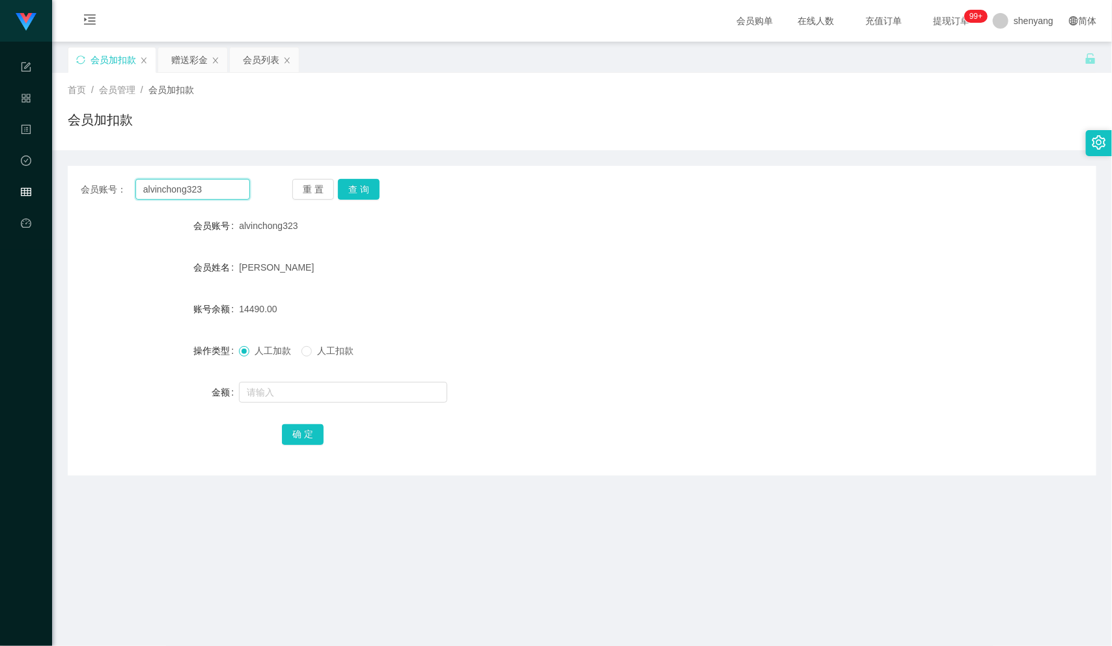
drag, startPoint x: 219, startPoint y: 191, endPoint x: 98, endPoint y: 193, distance: 121.1
click at [98, 192] on div "会员账号： alvinchong323" at bounding box center [165, 189] width 169 height 21
click at [180, 187] on input "text" at bounding box center [192, 189] width 115 height 21
paste input "yytt8845"
type input "yytt8845"
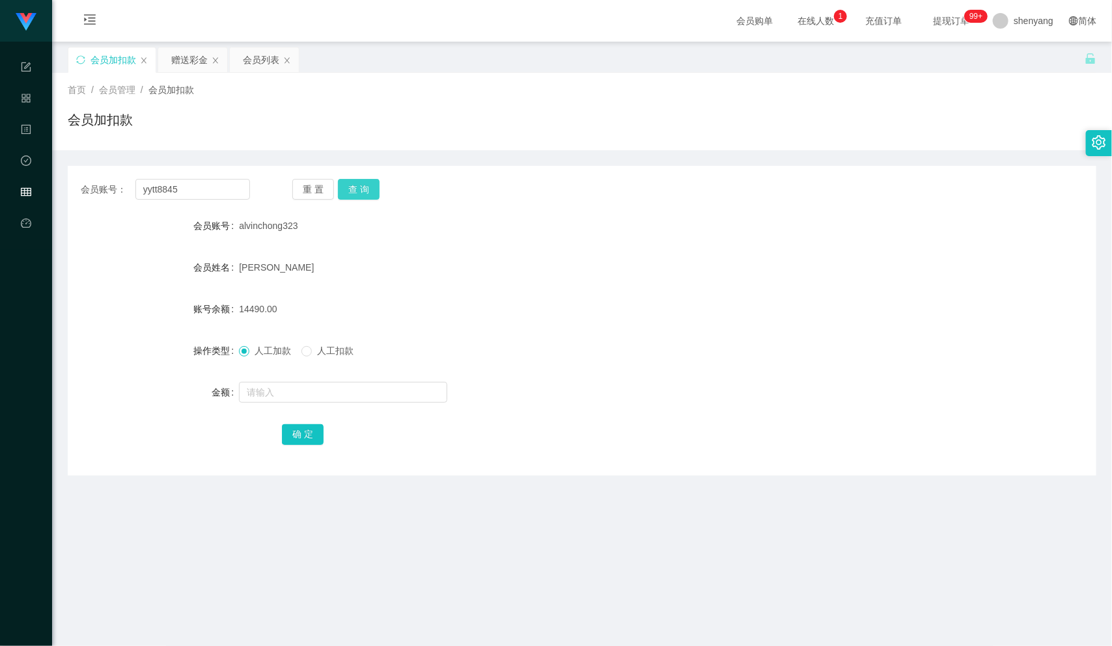
click at [358, 187] on button "查 询" at bounding box center [359, 189] width 42 height 21
click at [297, 399] on input "text" at bounding box center [343, 392] width 208 height 21
type input "100"
click at [303, 431] on button "确 定" at bounding box center [303, 434] width 42 height 21
click at [256, 61] on div "会员列表" at bounding box center [261, 60] width 36 height 25
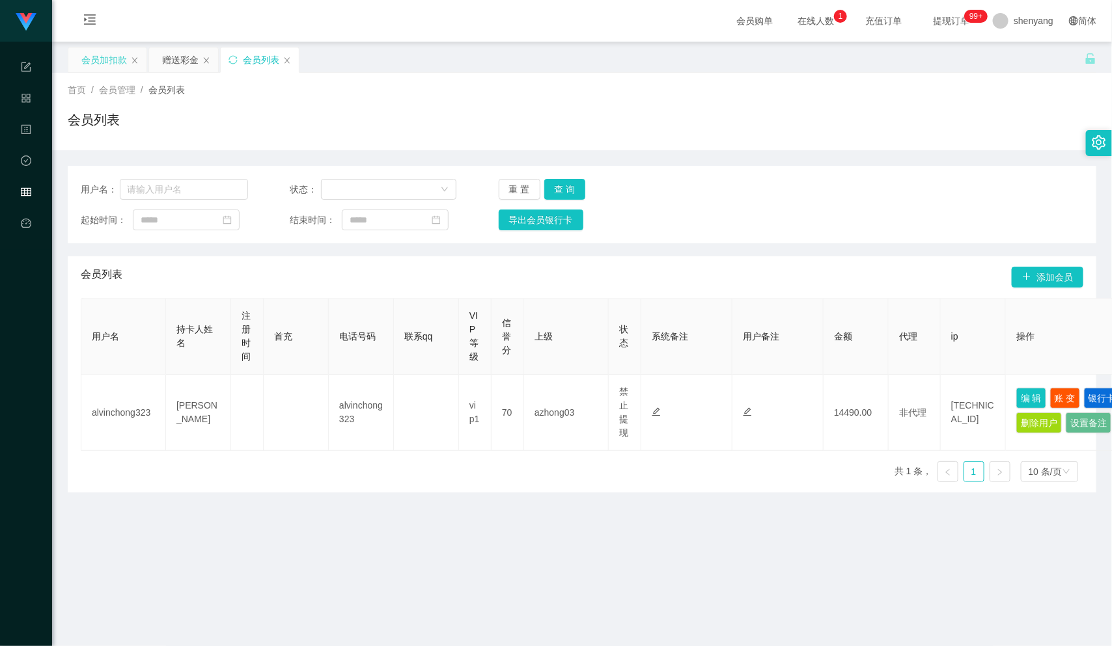
click at [107, 61] on div "会员加扣款" at bounding box center [104, 60] width 46 height 25
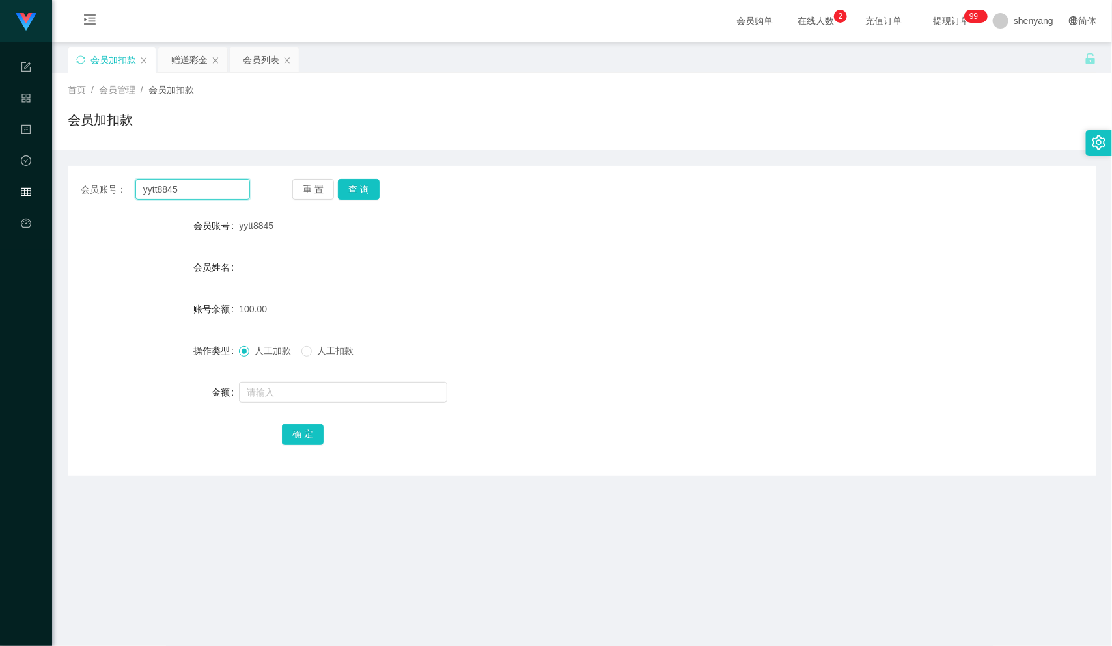
drag, startPoint x: 191, startPoint y: 192, endPoint x: 117, endPoint y: 189, distance: 74.2
click at [117, 189] on div "会员账号： yytt8845" at bounding box center [165, 189] width 169 height 21
paste input "Lian9550"
type input "Lian9550"
click at [367, 190] on button "查 询" at bounding box center [359, 189] width 42 height 21
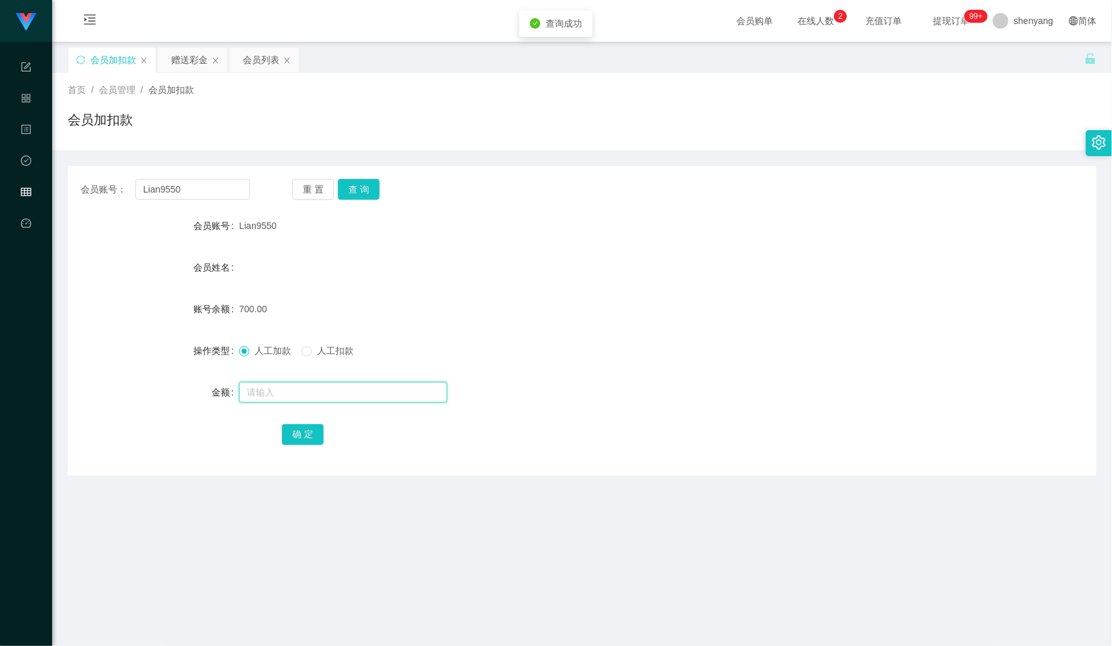
click at [303, 389] on input "text" at bounding box center [343, 392] width 208 height 21
type input "2000"
click at [317, 435] on button "确 定" at bounding box center [303, 434] width 42 height 21
click at [266, 57] on div "会员列表" at bounding box center [261, 60] width 36 height 25
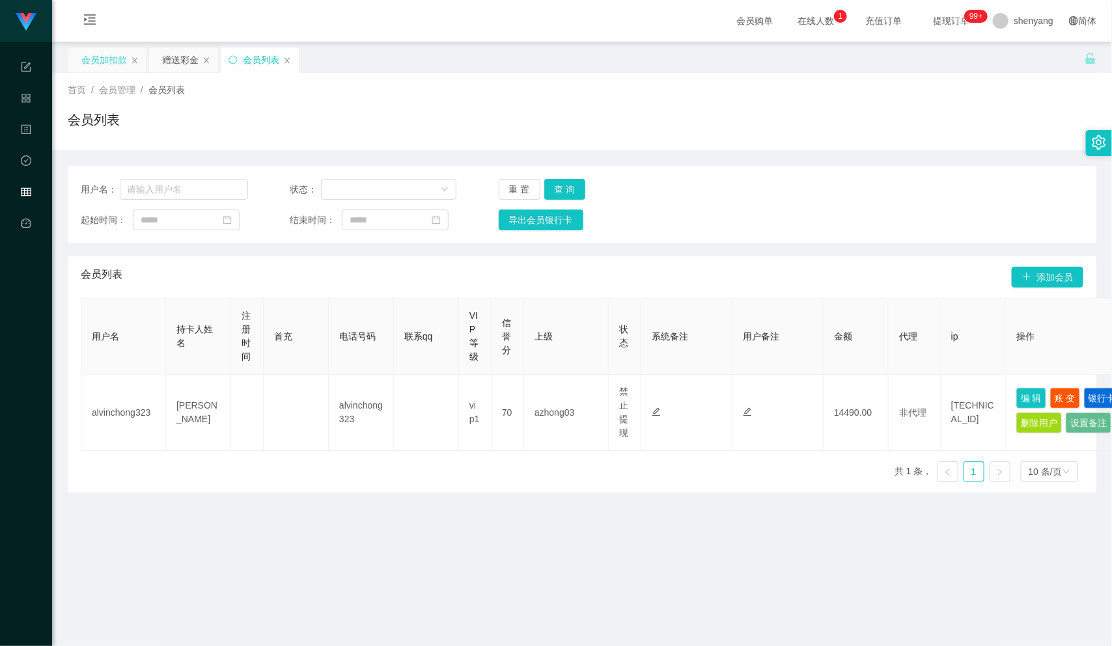
click at [102, 57] on div "会员加扣款" at bounding box center [104, 60] width 46 height 25
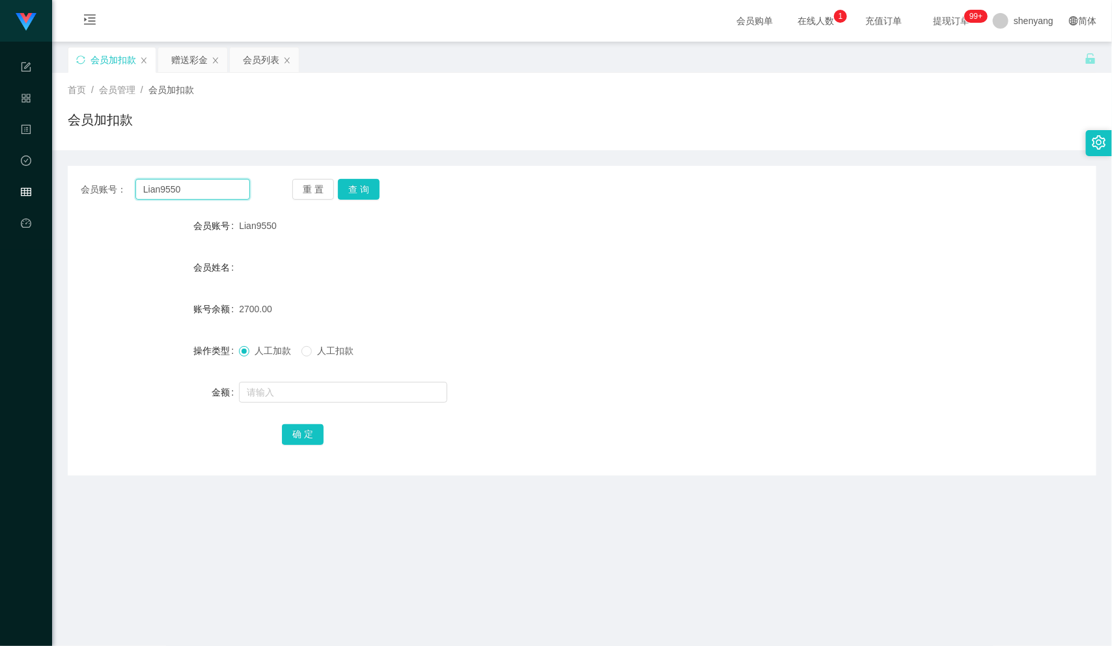
click at [185, 189] on input "Lian9550" at bounding box center [192, 189] width 115 height 21
click at [174, 188] on input "Lian9550" at bounding box center [192, 189] width 115 height 21
click at [185, 184] on input "Lian9550" at bounding box center [192, 189] width 115 height 21
drag, startPoint x: 174, startPoint y: 187, endPoint x: 100, endPoint y: 187, distance: 74.2
click at [100, 187] on div "会员账号： Lian9550" at bounding box center [165, 189] width 169 height 21
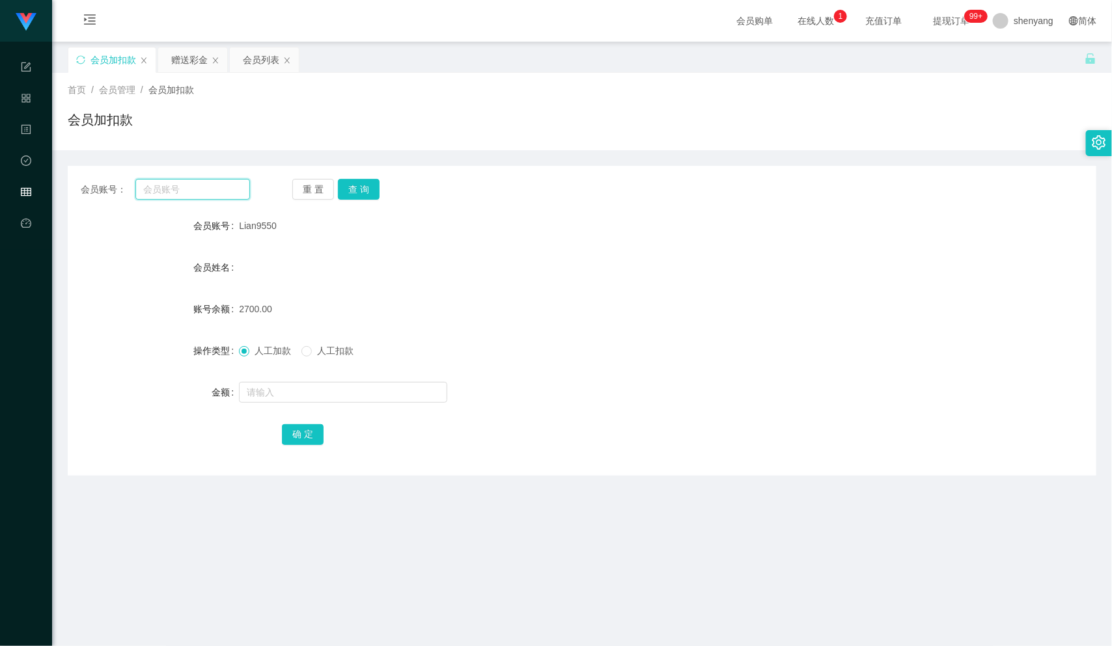
paste input "HYT"
type input "HYT"
click at [374, 186] on button "查 询" at bounding box center [359, 189] width 42 height 21
click at [297, 387] on input "text" at bounding box center [343, 392] width 208 height 21
type input "2000"
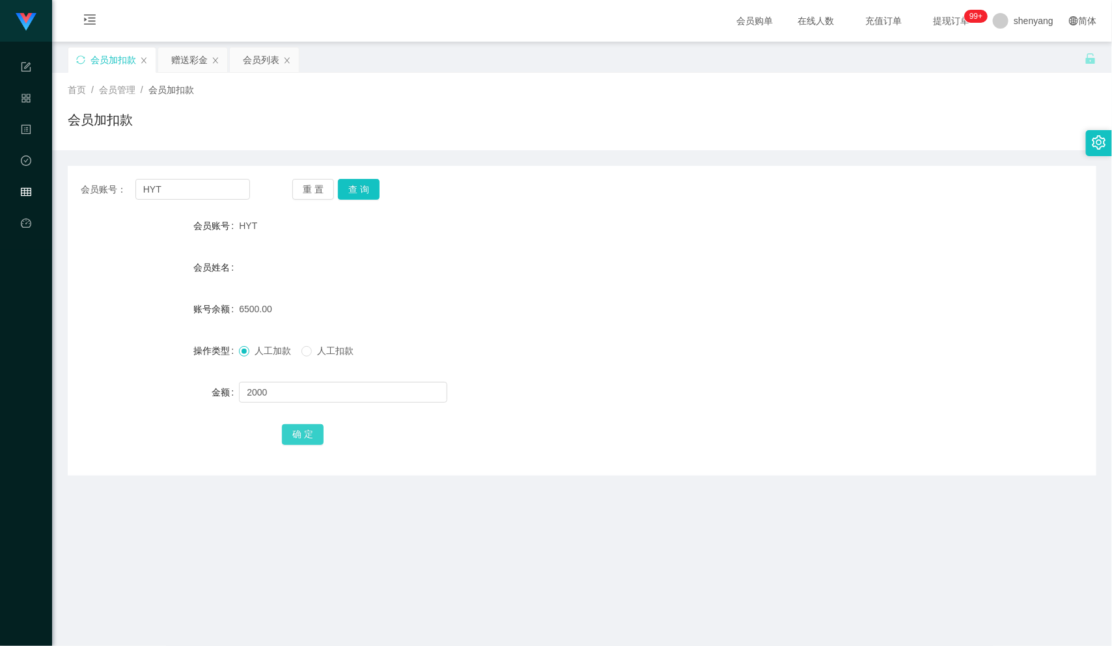
click at [307, 428] on button "确 定" at bounding box center [303, 434] width 42 height 21
click at [268, 59] on div "会员列表" at bounding box center [261, 60] width 36 height 25
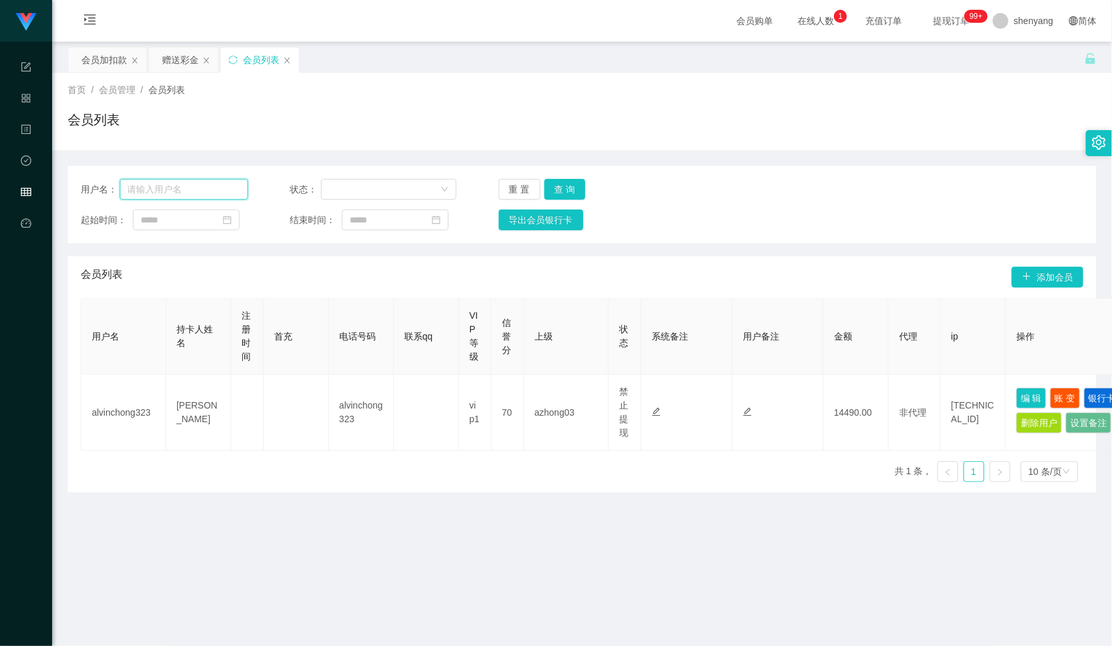
click at [192, 186] on input "text" at bounding box center [184, 189] width 128 height 21
click at [108, 57] on div "会员加扣款" at bounding box center [104, 60] width 46 height 25
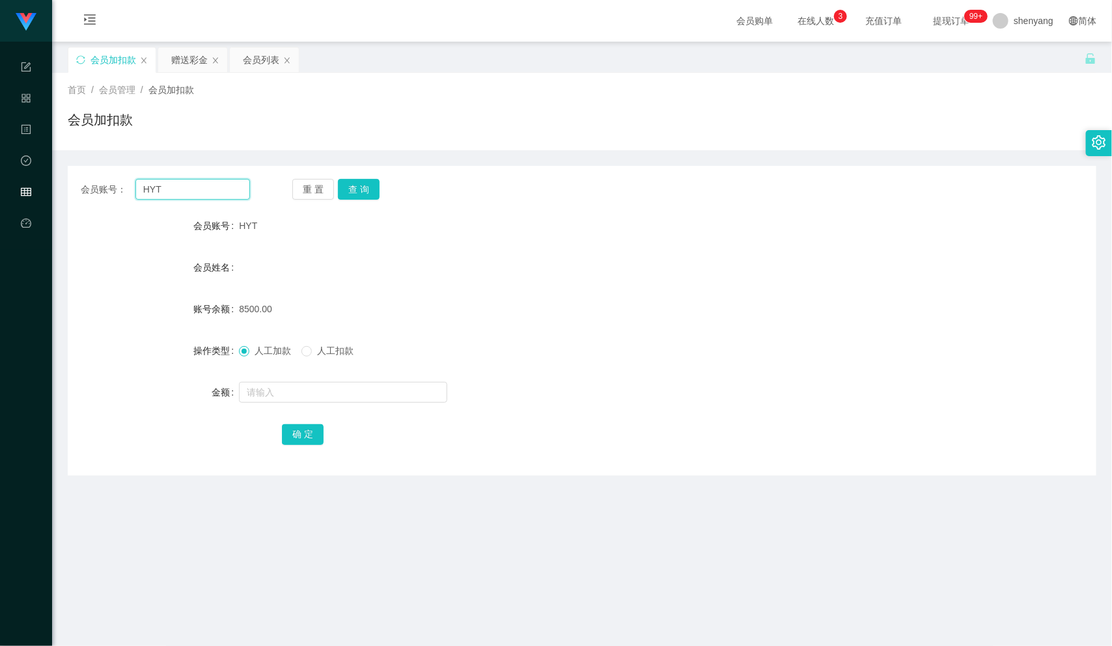
drag, startPoint x: 174, startPoint y: 191, endPoint x: 121, endPoint y: 191, distance: 53.4
click at [121, 191] on div "会员账号： HYT" at bounding box center [165, 189] width 169 height 21
paste input "shiying123"
type input "shiying123"
click at [360, 187] on button "查 询" at bounding box center [359, 189] width 42 height 21
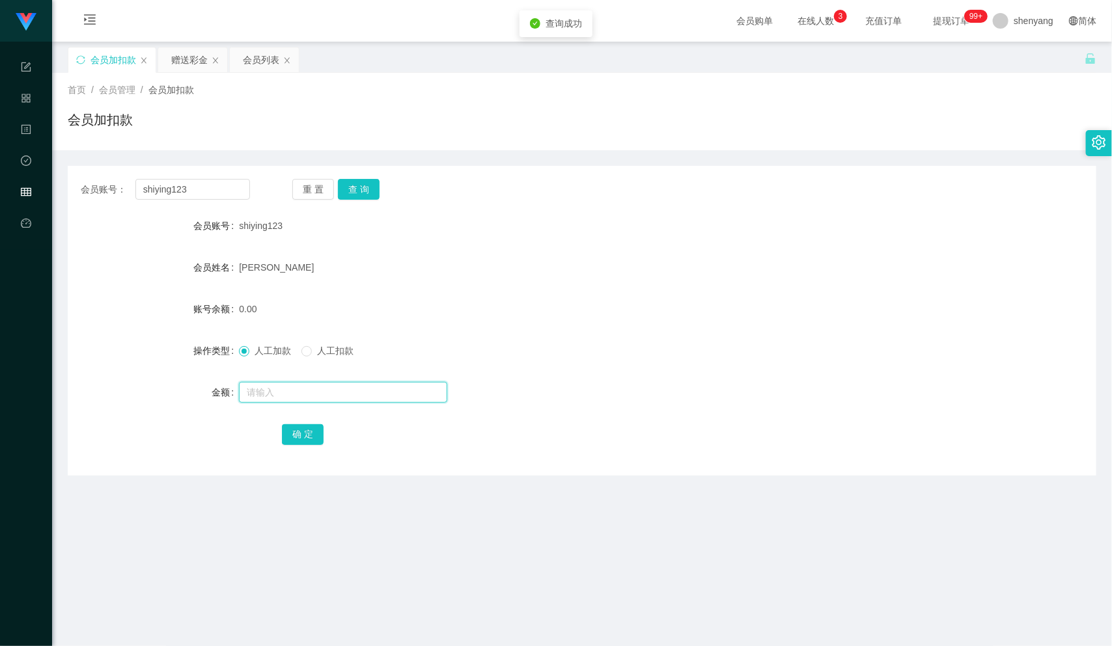
click at [282, 394] on input "text" at bounding box center [343, 392] width 208 height 21
type input "200"
click at [301, 428] on button "确 定" at bounding box center [303, 434] width 42 height 21
click at [254, 62] on div "会员列表" at bounding box center [261, 60] width 36 height 25
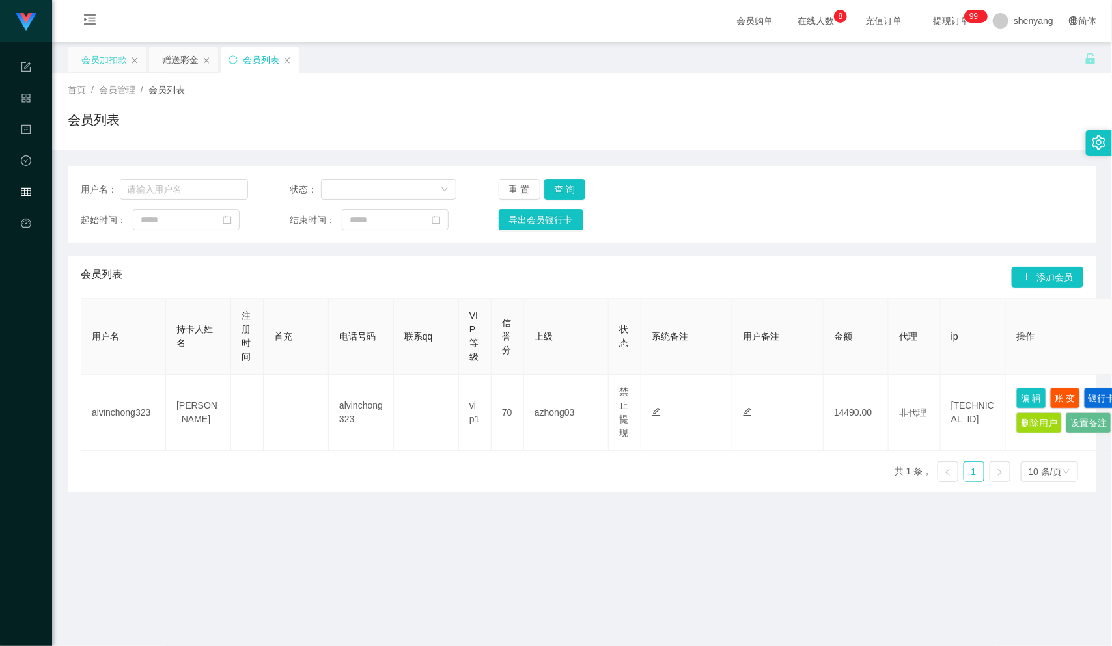
click at [100, 59] on div "会员加扣款" at bounding box center [104, 60] width 46 height 25
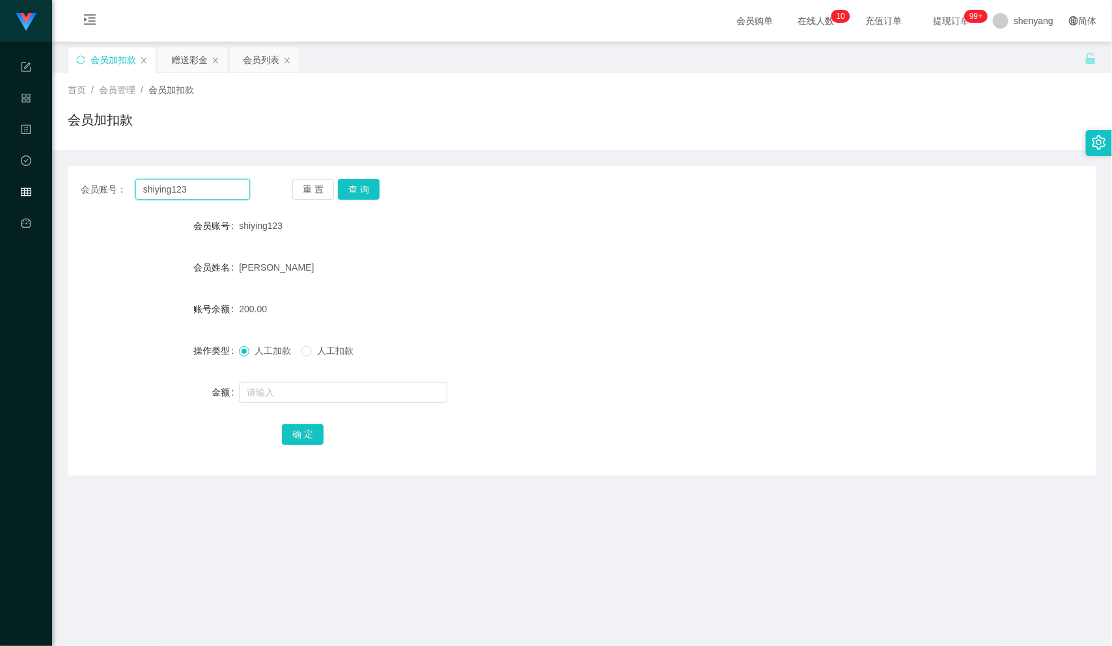
drag, startPoint x: 196, startPoint y: 189, endPoint x: 117, endPoint y: 186, distance: 78.8
click at [98, 182] on div "会员账号： shiying123" at bounding box center [165, 189] width 169 height 21
paste input "Cjg4134"
type input "Cjg4134"
click at [360, 186] on button "查 询" at bounding box center [359, 189] width 42 height 21
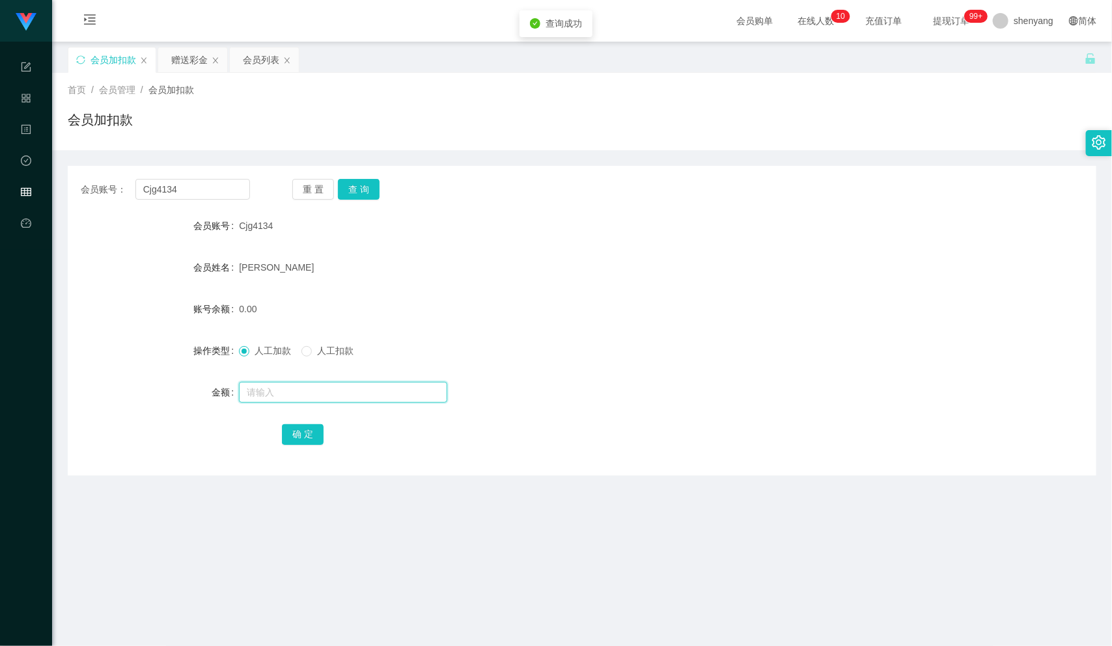
click at [290, 389] on input "text" at bounding box center [343, 392] width 208 height 21
type input "300"
click at [307, 433] on button "确 定" at bounding box center [303, 434] width 42 height 21
click at [251, 55] on div "会员列表" at bounding box center [261, 60] width 36 height 25
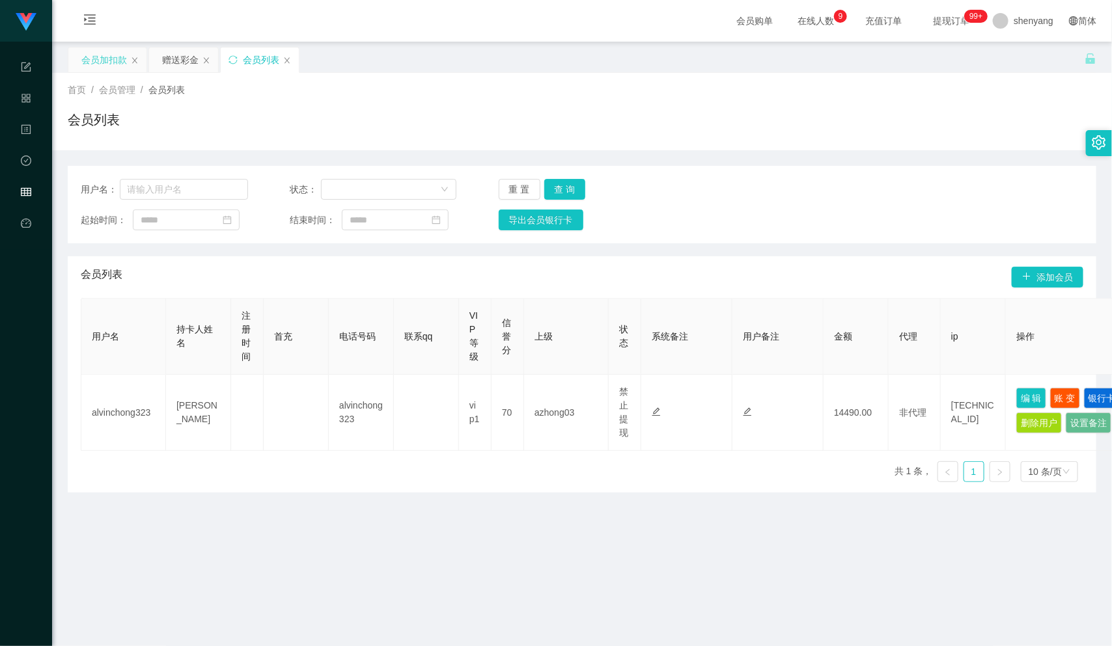
click at [94, 53] on div "会员加扣款" at bounding box center [104, 60] width 46 height 25
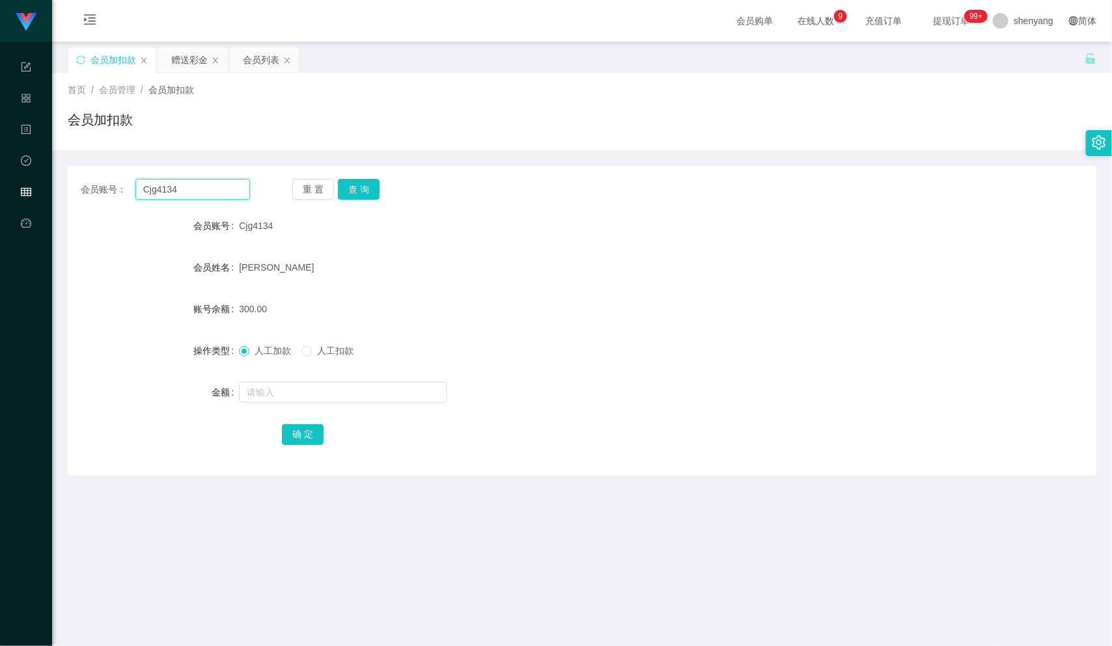
drag, startPoint x: 188, startPoint y: 193, endPoint x: 86, endPoint y: 195, distance: 102.2
click at [86, 195] on div "会员账号： Cjg4134" at bounding box center [165, 189] width 169 height 21
click at [262, 57] on div "会员列表" at bounding box center [261, 60] width 36 height 25
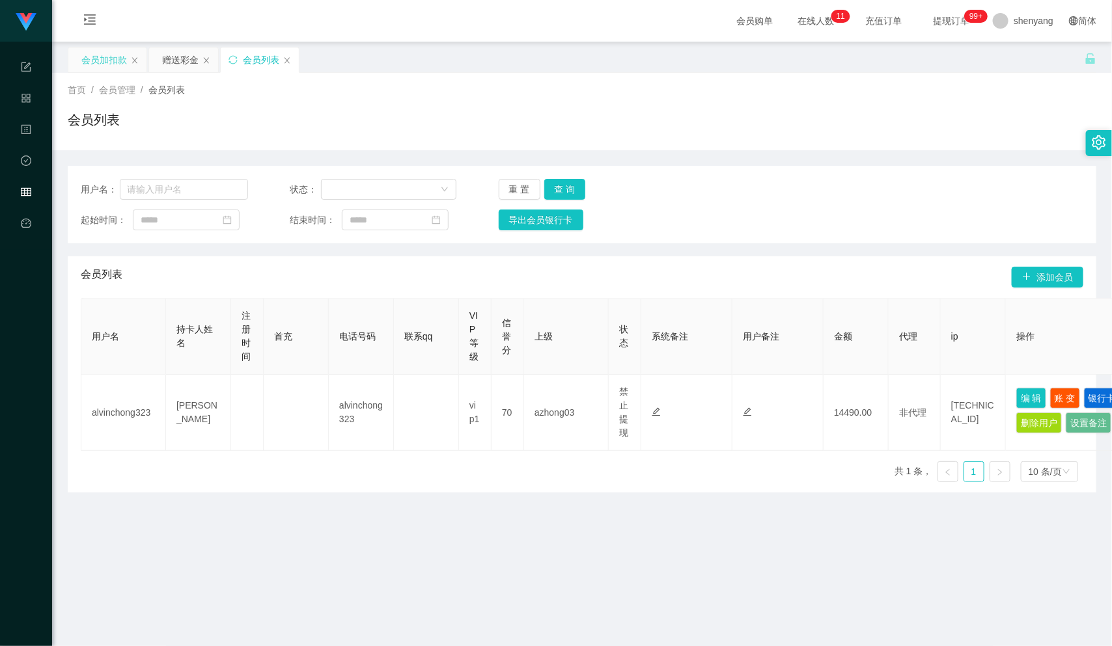
click at [100, 61] on div "会员加扣款" at bounding box center [104, 60] width 46 height 25
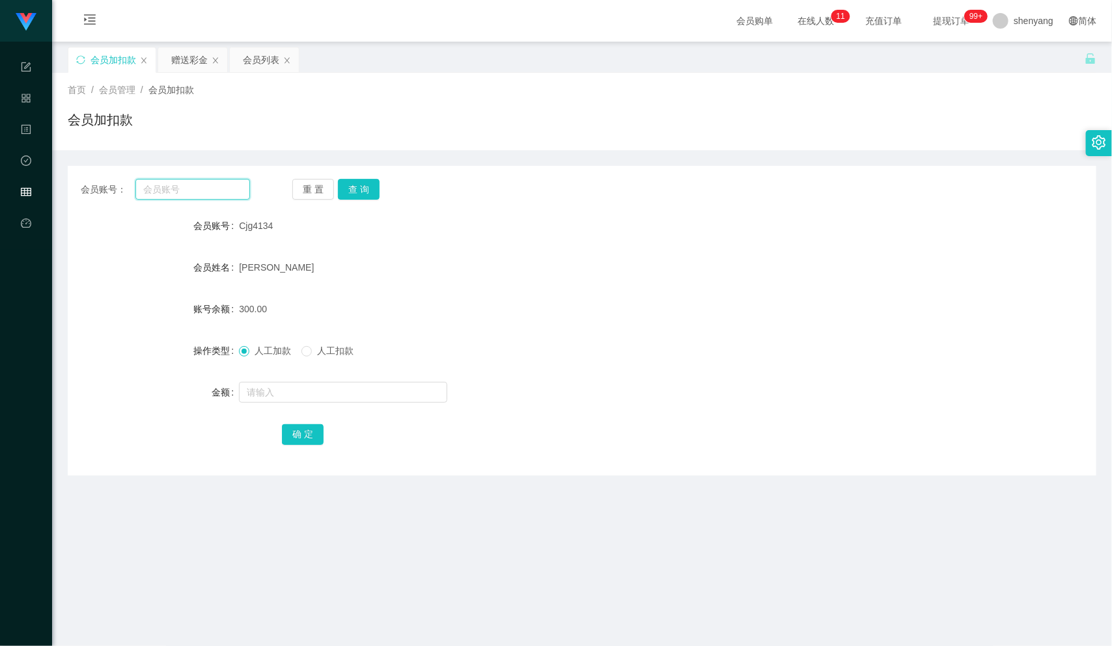
click at [194, 184] on input "text" at bounding box center [192, 189] width 115 height 21
paste input "Mum1234"
type input "Mum1234"
click at [351, 188] on button "查 询" at bounding box center [359, 189] width 42 height 21
click at [275, 394] on input "text" at bounding box center [343, 392] width 208 height 21
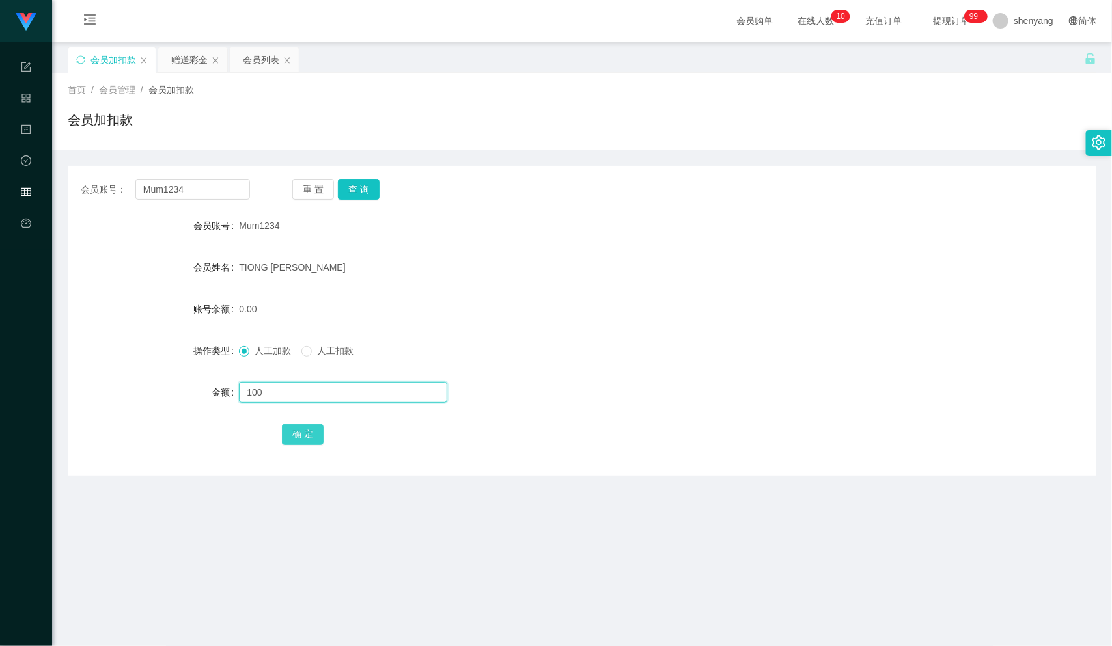
type input "100"
click at [299, 428] on button "确 定" at bounding box center [303, 434] width 42 height 21
click at [264, 57] on div "会员列表" at bounding box center [261, 60] width 36 height 25
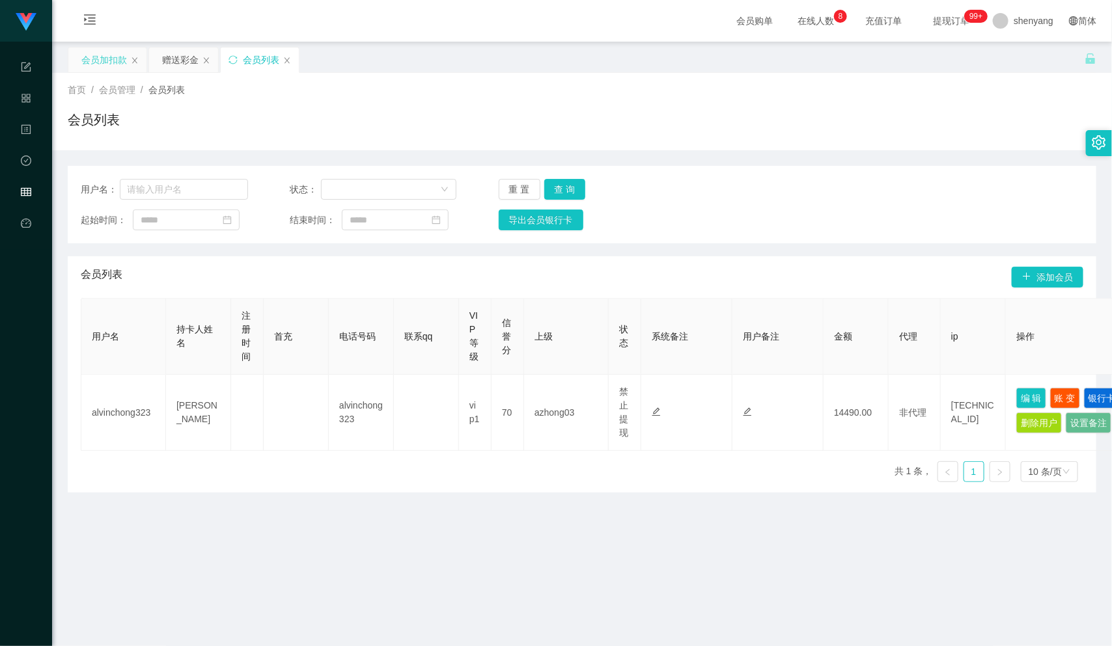
click at [105, 57] on div "会员加扣款" at bounding box center [104, 60] width 46 height 25
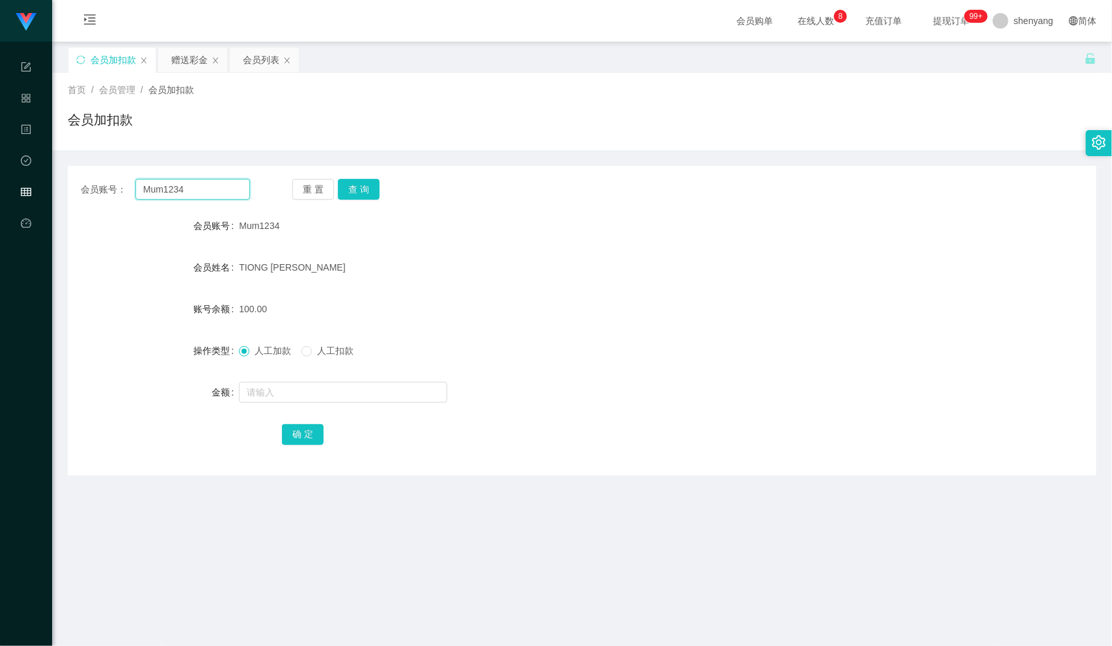
drag, startPoint x: 192, startPoint y: 194, endPoint x: 100, endPoint y: 195, distance: 92.4
click at [100, 195] on div "会员账号： Mum1234" at bounding box center [165, 189] width 169 height 21
click at [262, 63] on div "会员列表" at bounding box center [261, 60] width 36 height 25
